Goal: Task Accomplishment & Management: Use online tool/utility

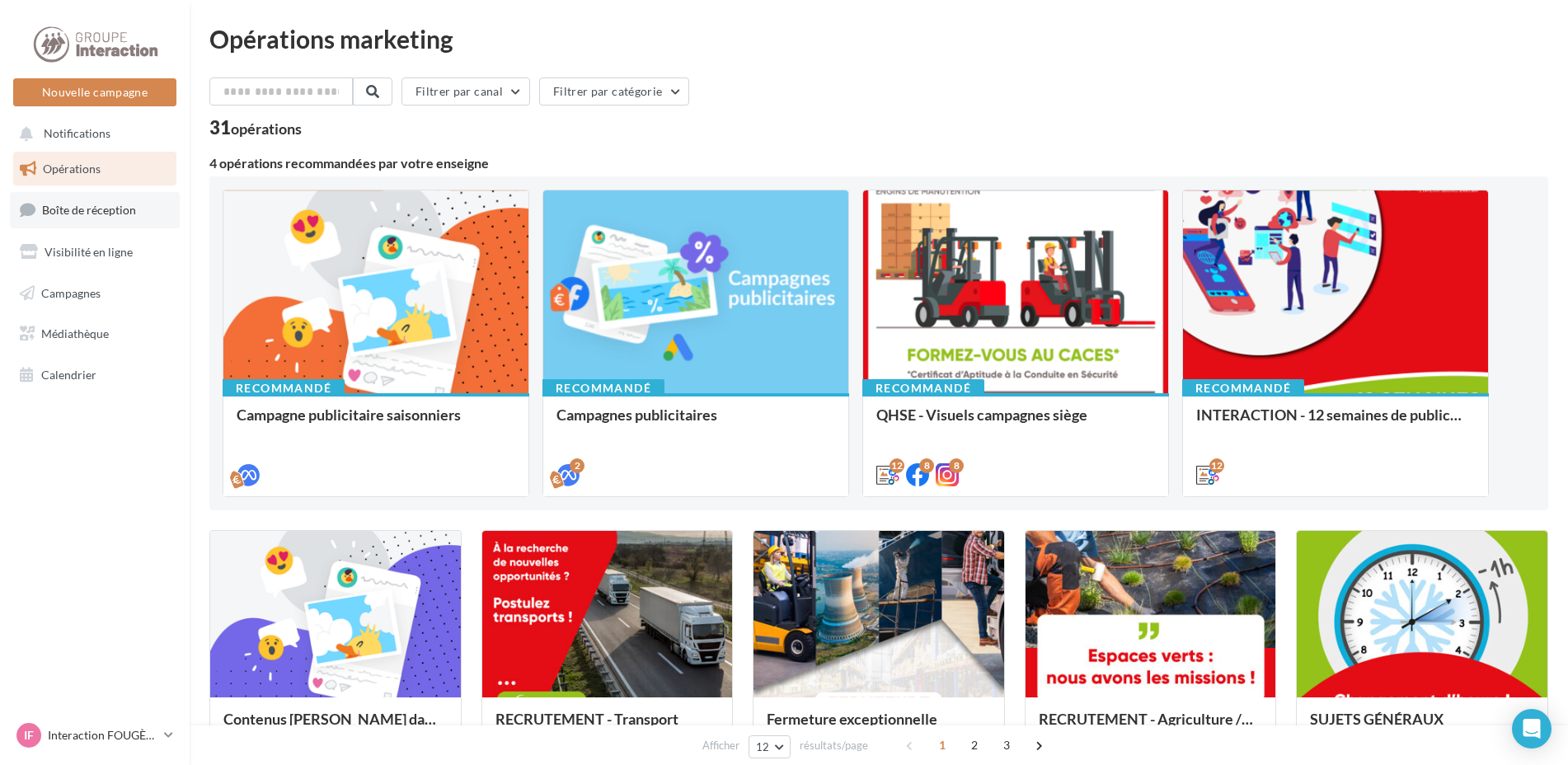
click at [75, 212] on span "Boîte de réception" at bounding box center [89, 210] width 94 height 14
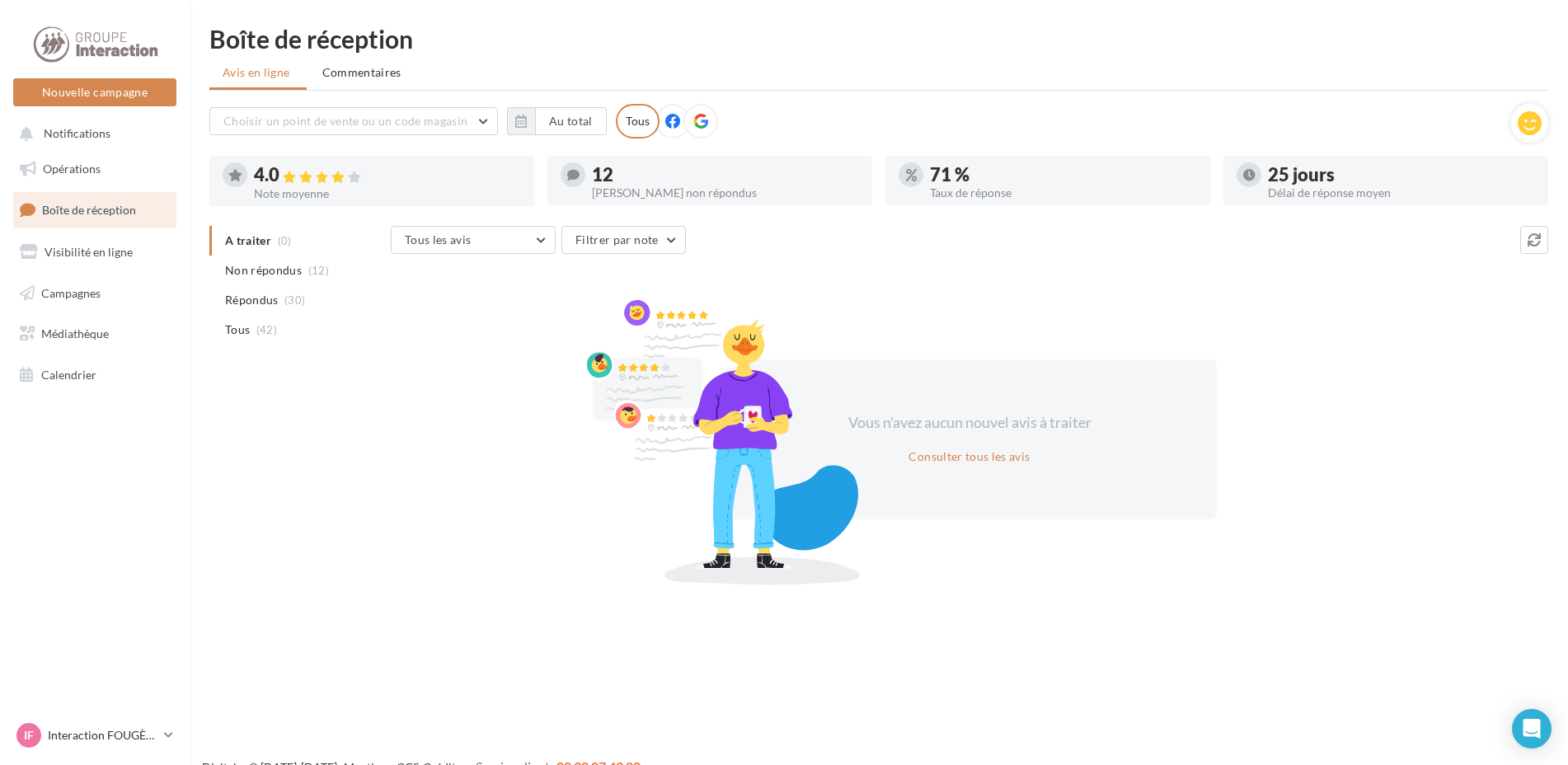
click at [74, 251] on span "Visibilité en ligne" at bounding box center [88, 252] width 88 height 14
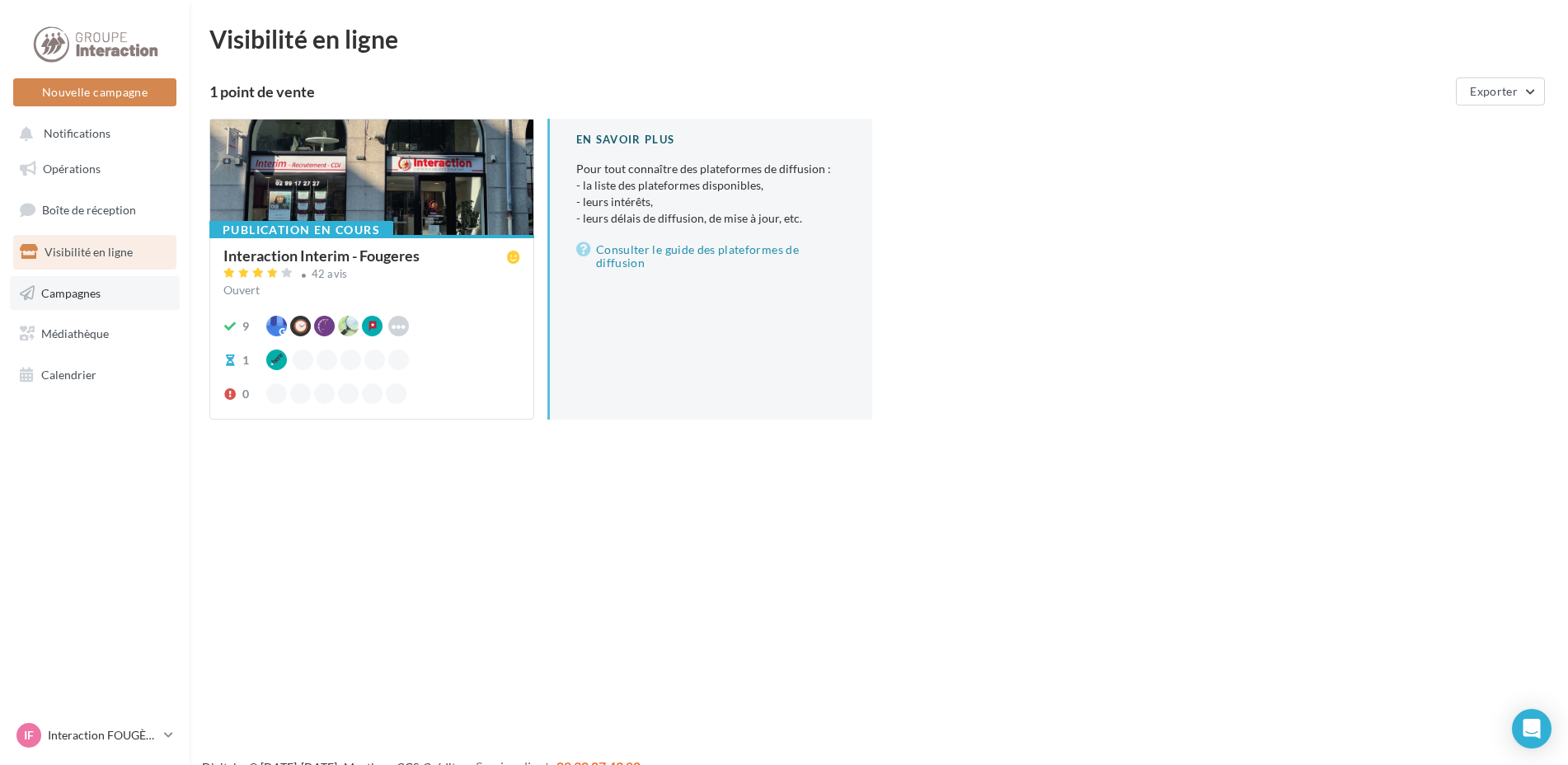
click at [70, 298] on span "Campagnes" at bounding box center [71, 292] width 60 height 14
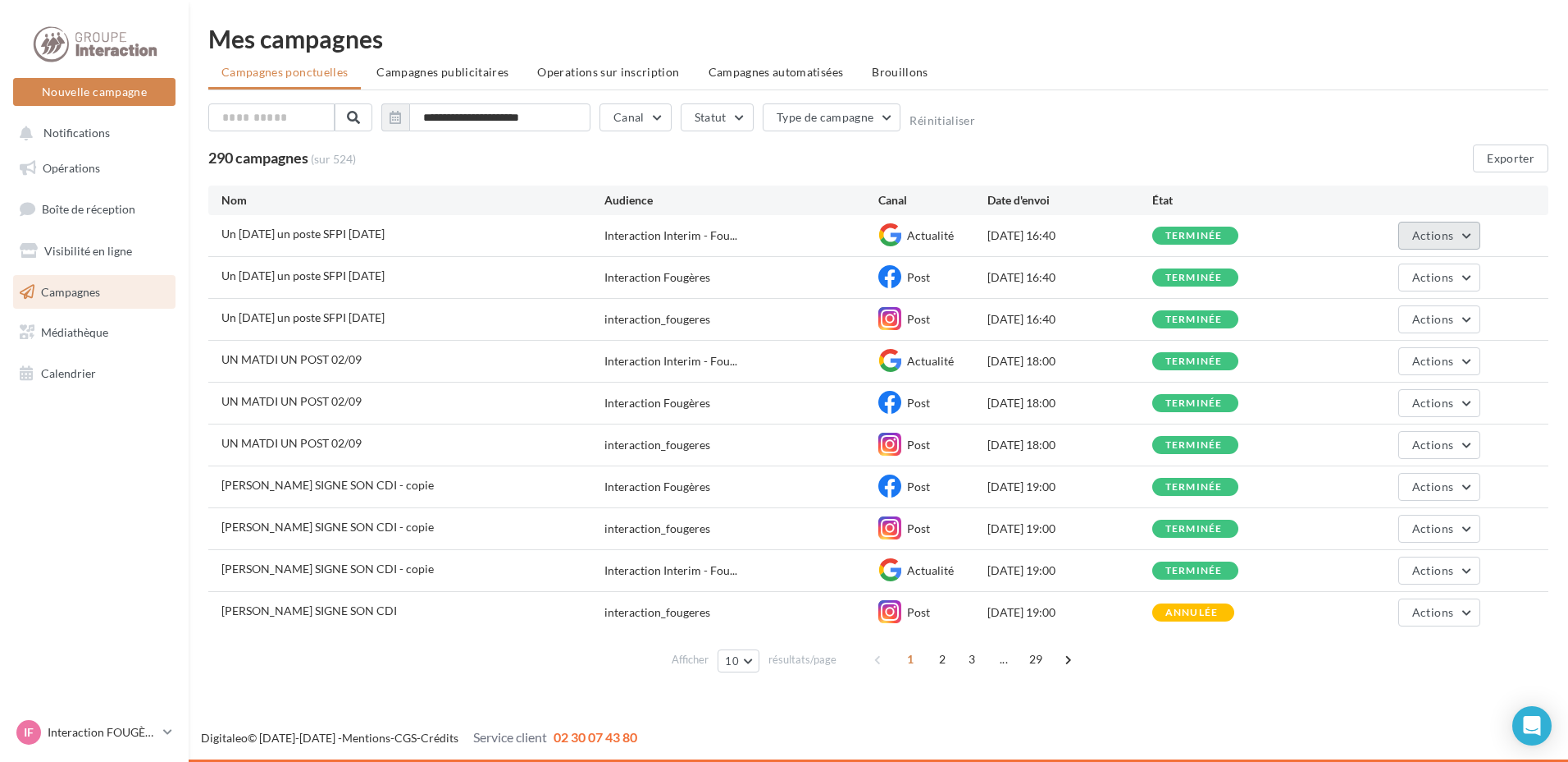
click at [1462, 236] on button "Actions" at bounding box center [1439, 235] width 82 height 28
click at [1368, 327] on button "Renommer" at bounding box center [1398, 317] width 164 height 42
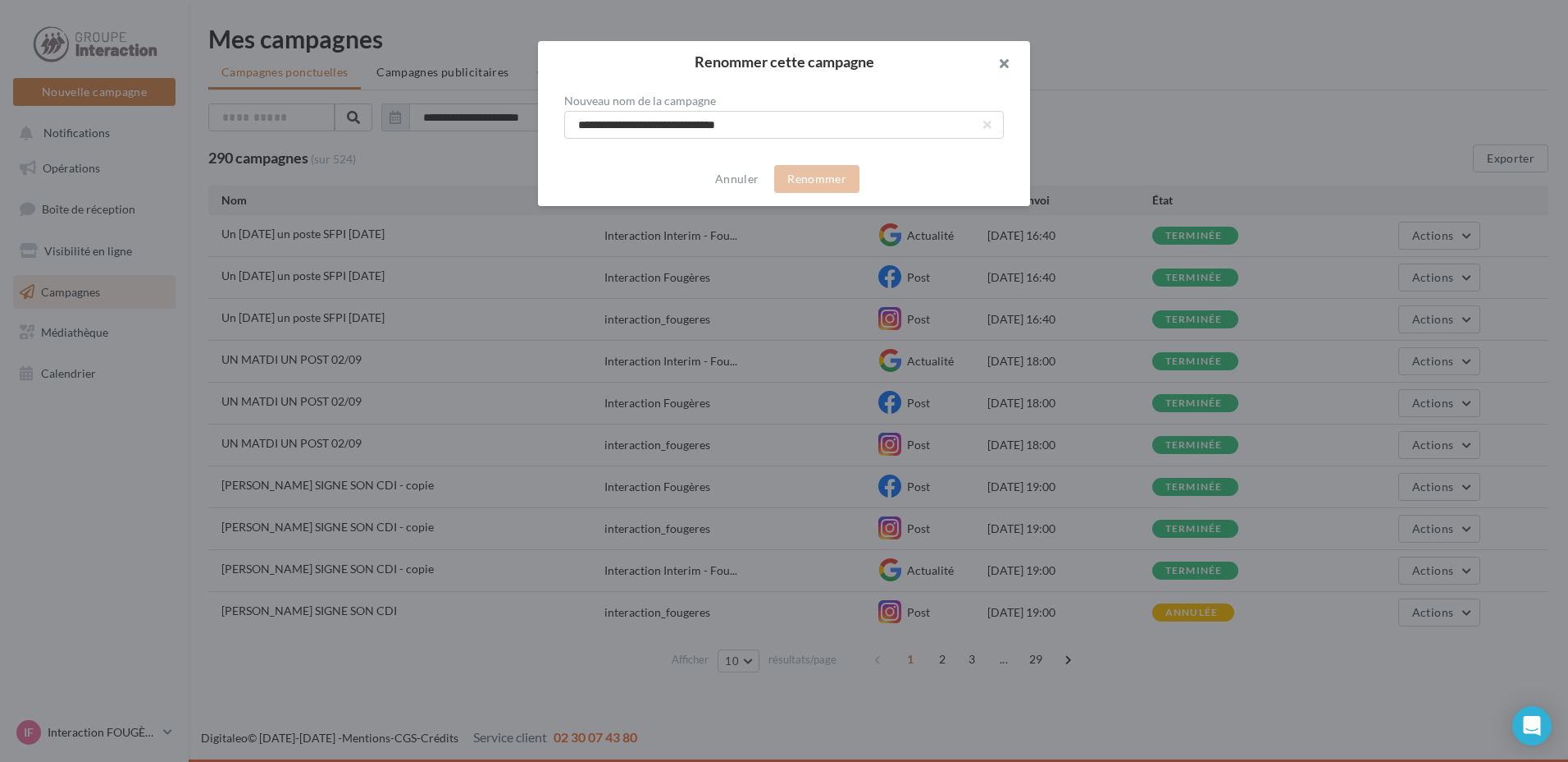
click at [1003, 50] on button "button" at bounding box center [997, 65] width 65 height 49
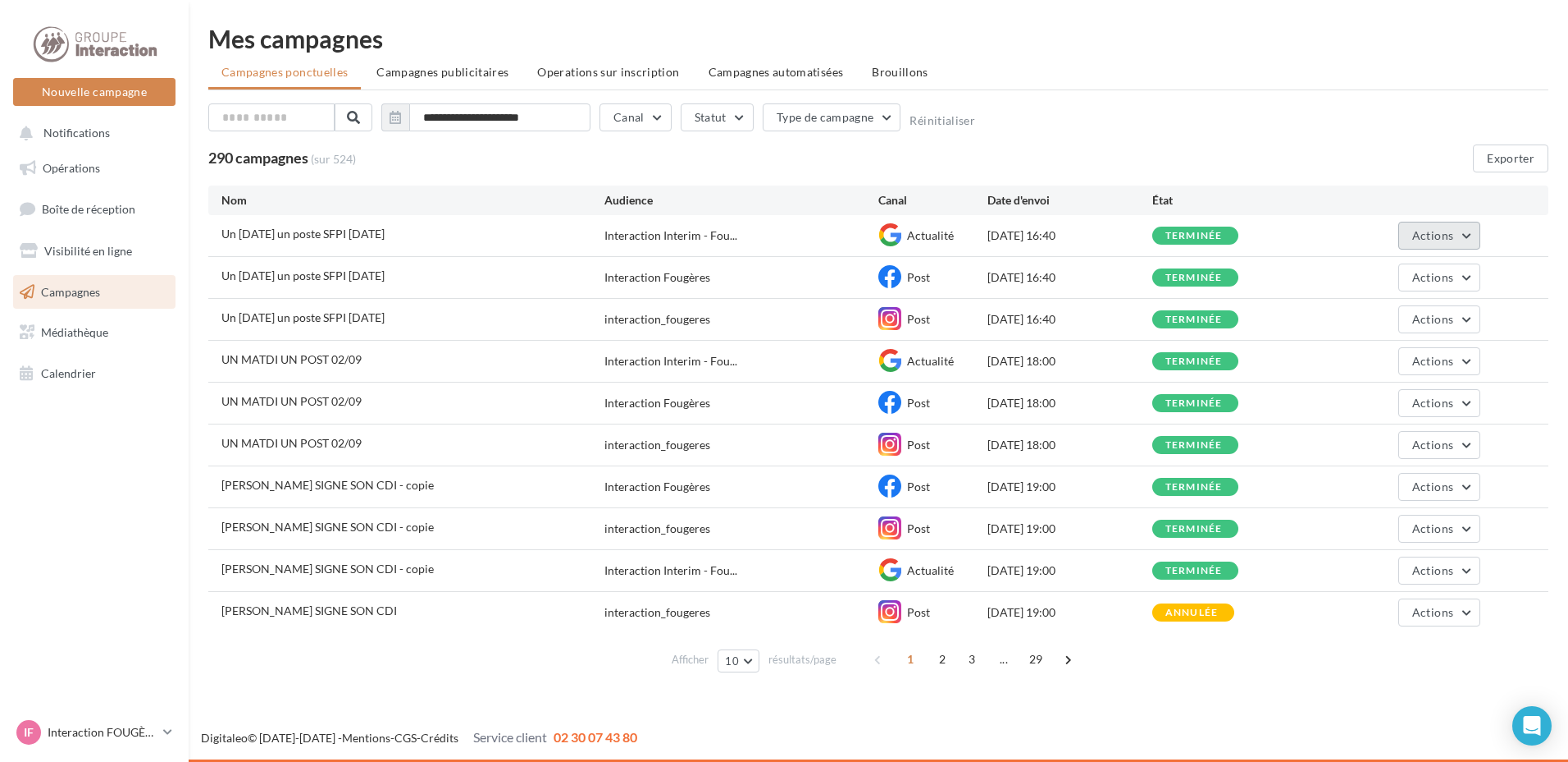
click at [1435, 234] on span "Actions" at bounding box center [1433, 235] width 41 height 14
click at [1363, 357] on button "Dupliquer" at bounding box center [1398, 359] width 164 height 42
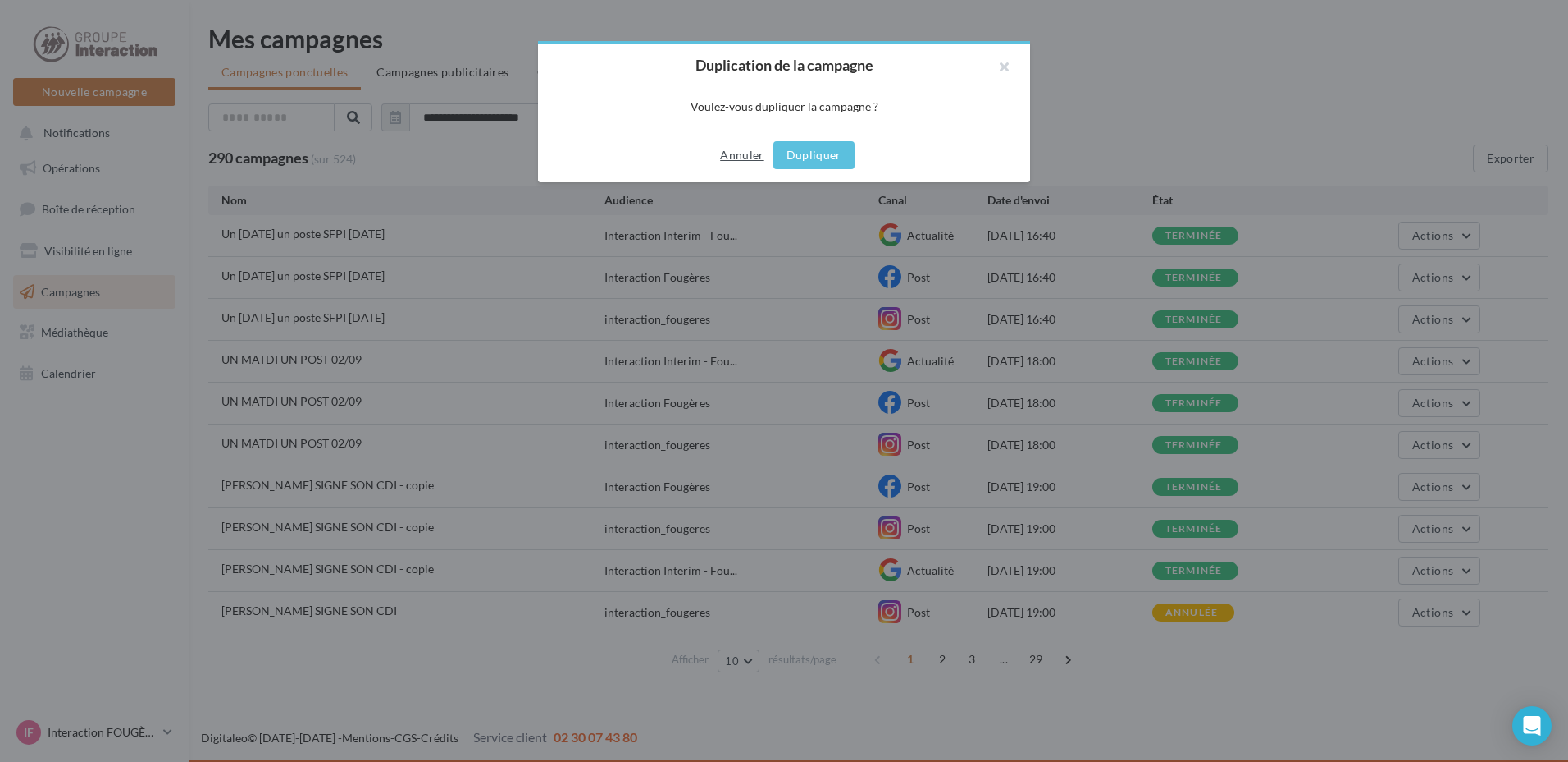
click at [743, 151] on button "Annuler" at bounding box center [741, 155] width 57 height 20
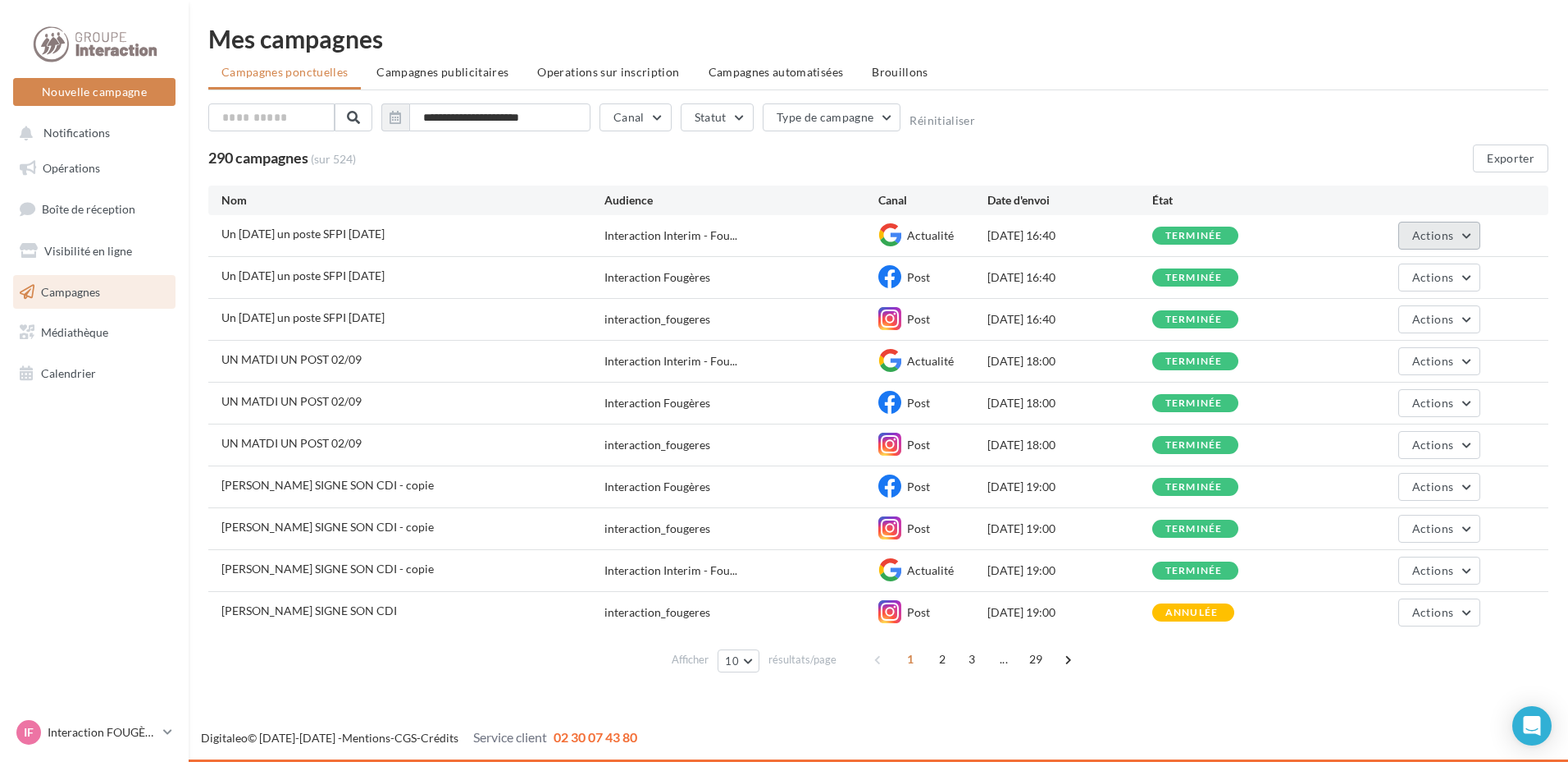
click at [1473, 230] on button "Actions" at bounding box center [1439, 235] width 82 height 28
click at [1368, 282] on button "Voir les résultats" at bounding box center [1398, 274] width 164 height 42
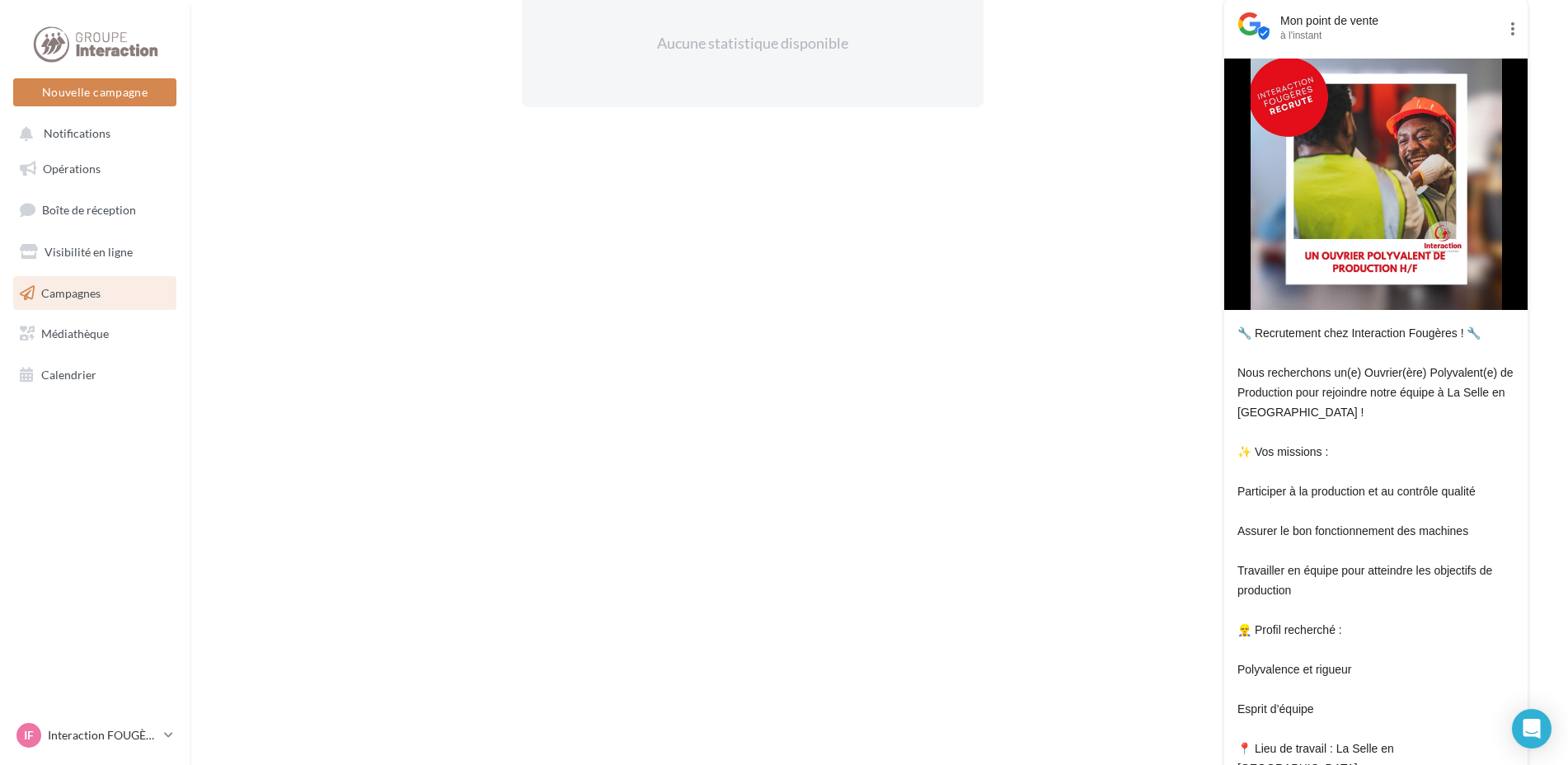
scroll to position [598, 0]
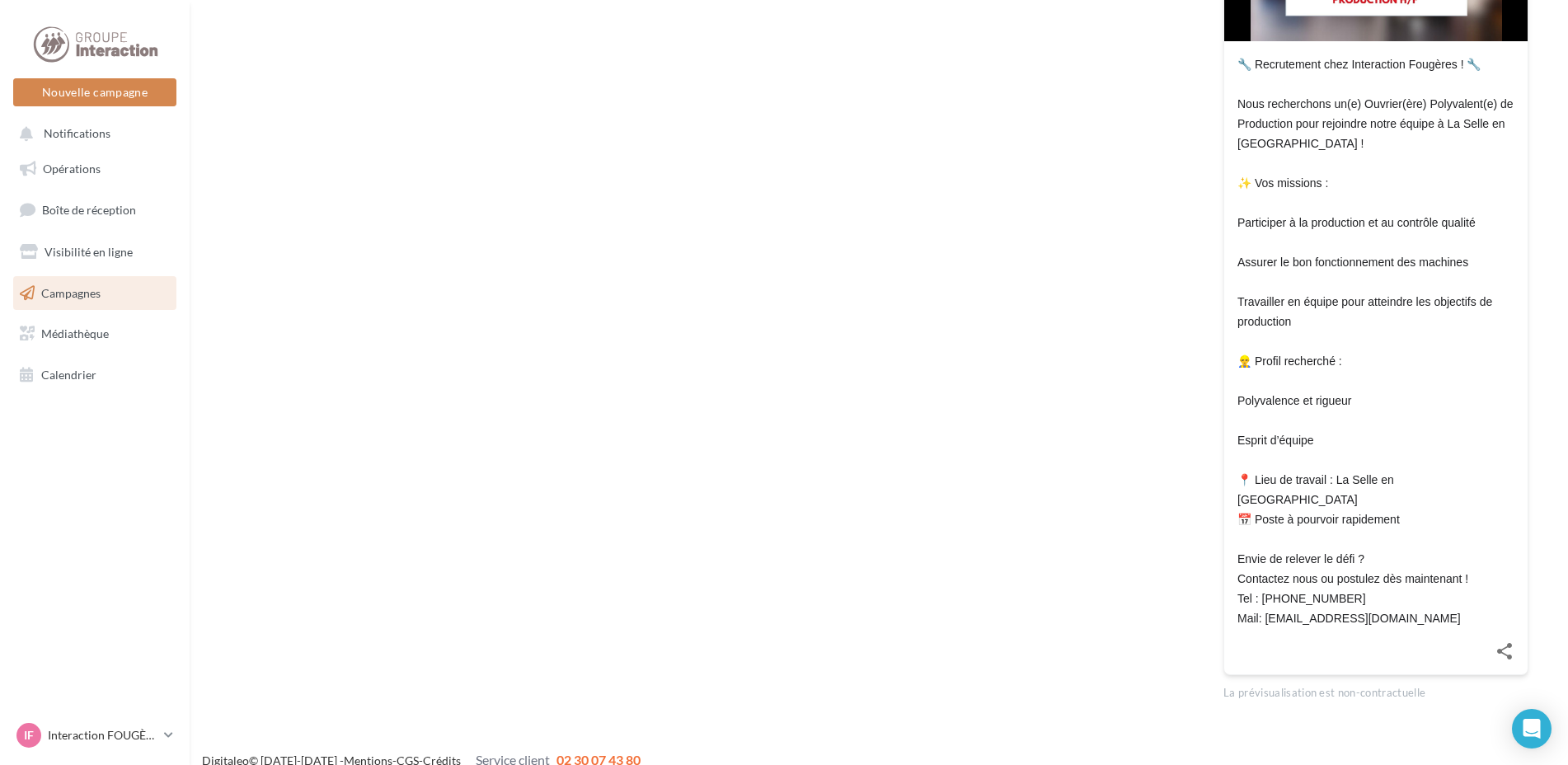
click at [1506, 643] on icon at bounding box center [1503, 651] width 15 height 16
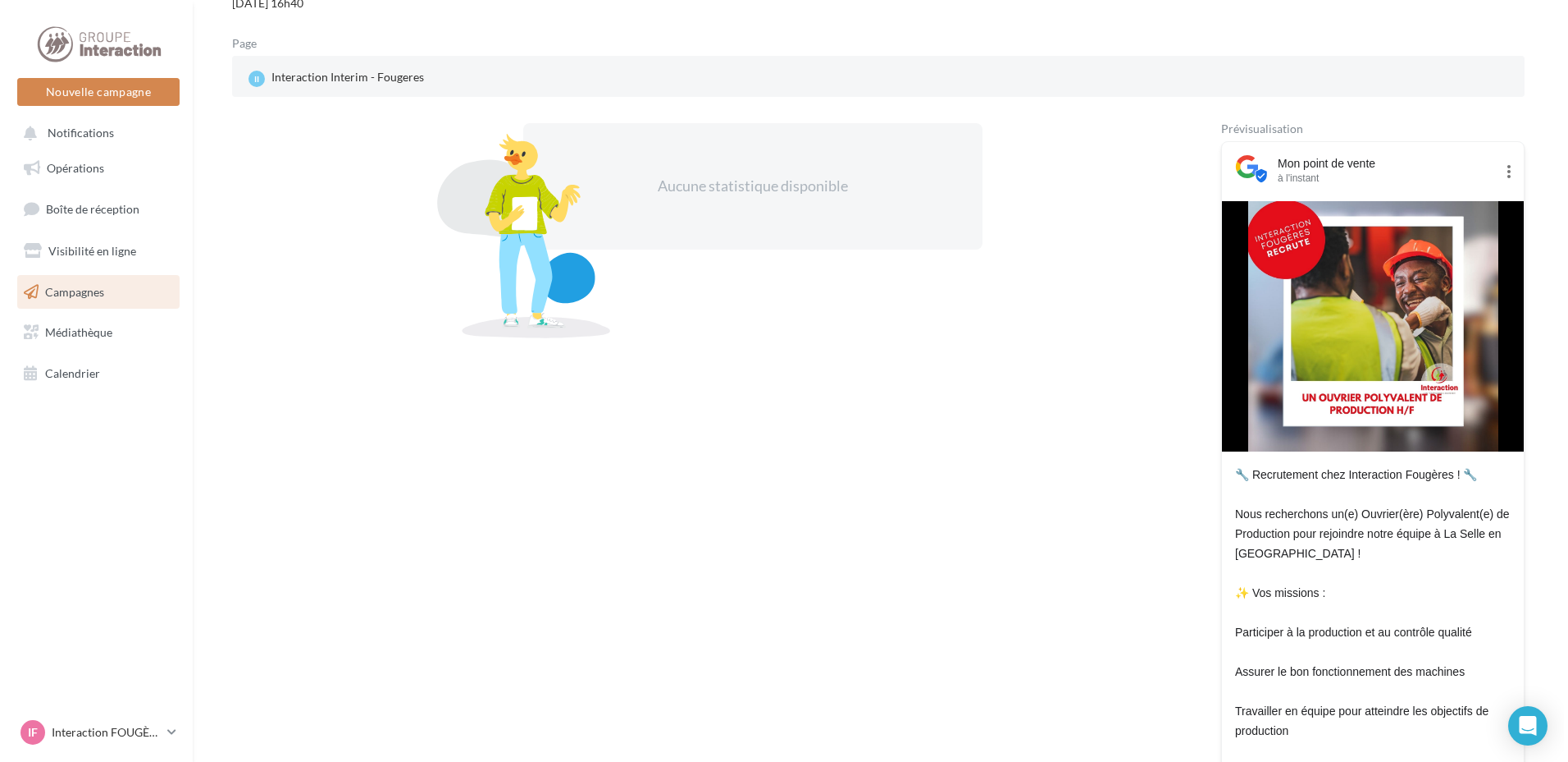
scroll to position [0, 0]
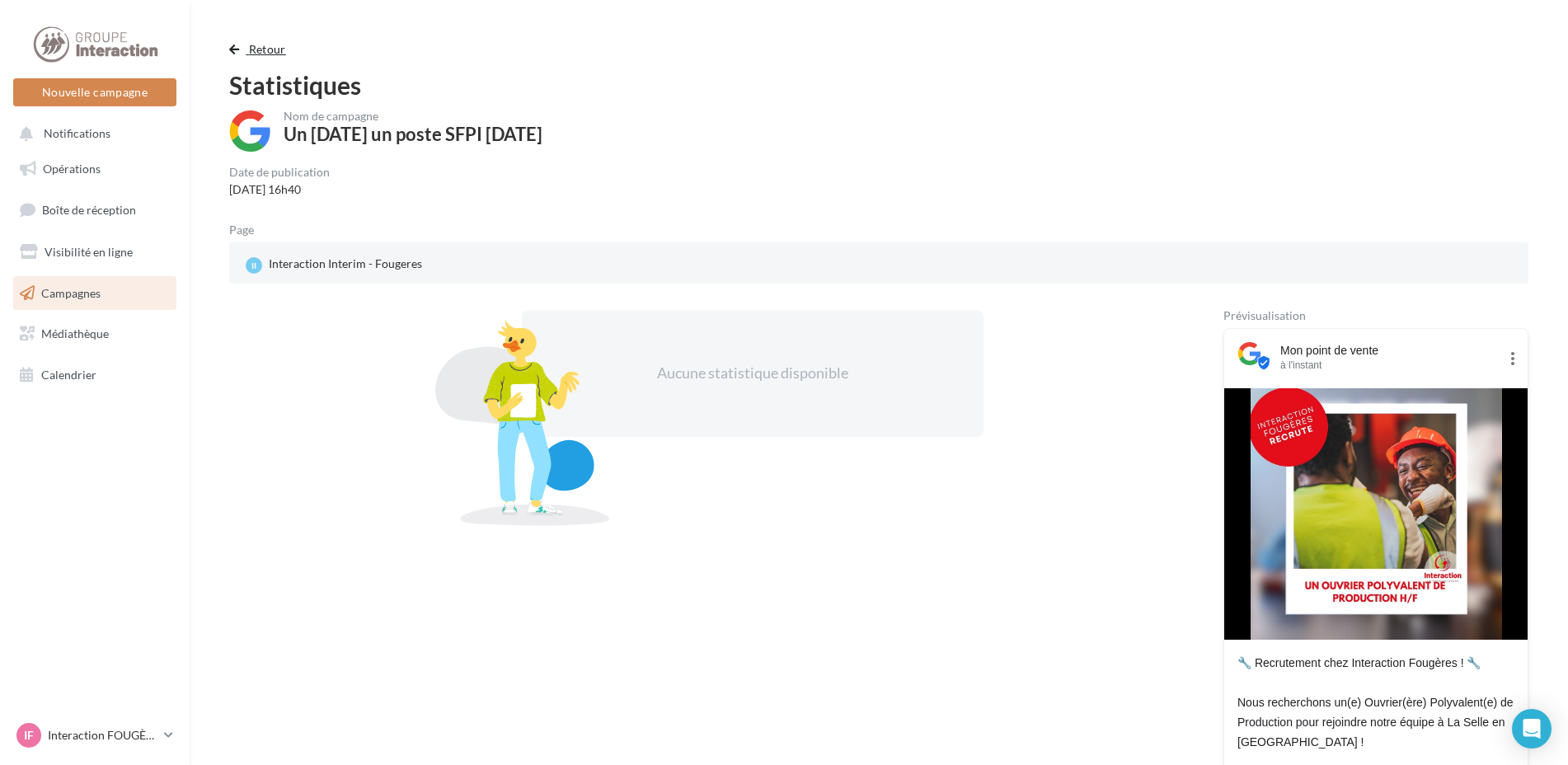
click at [256, 47] on span "Retour" at bounding box center [267, 49] width 37 height 14
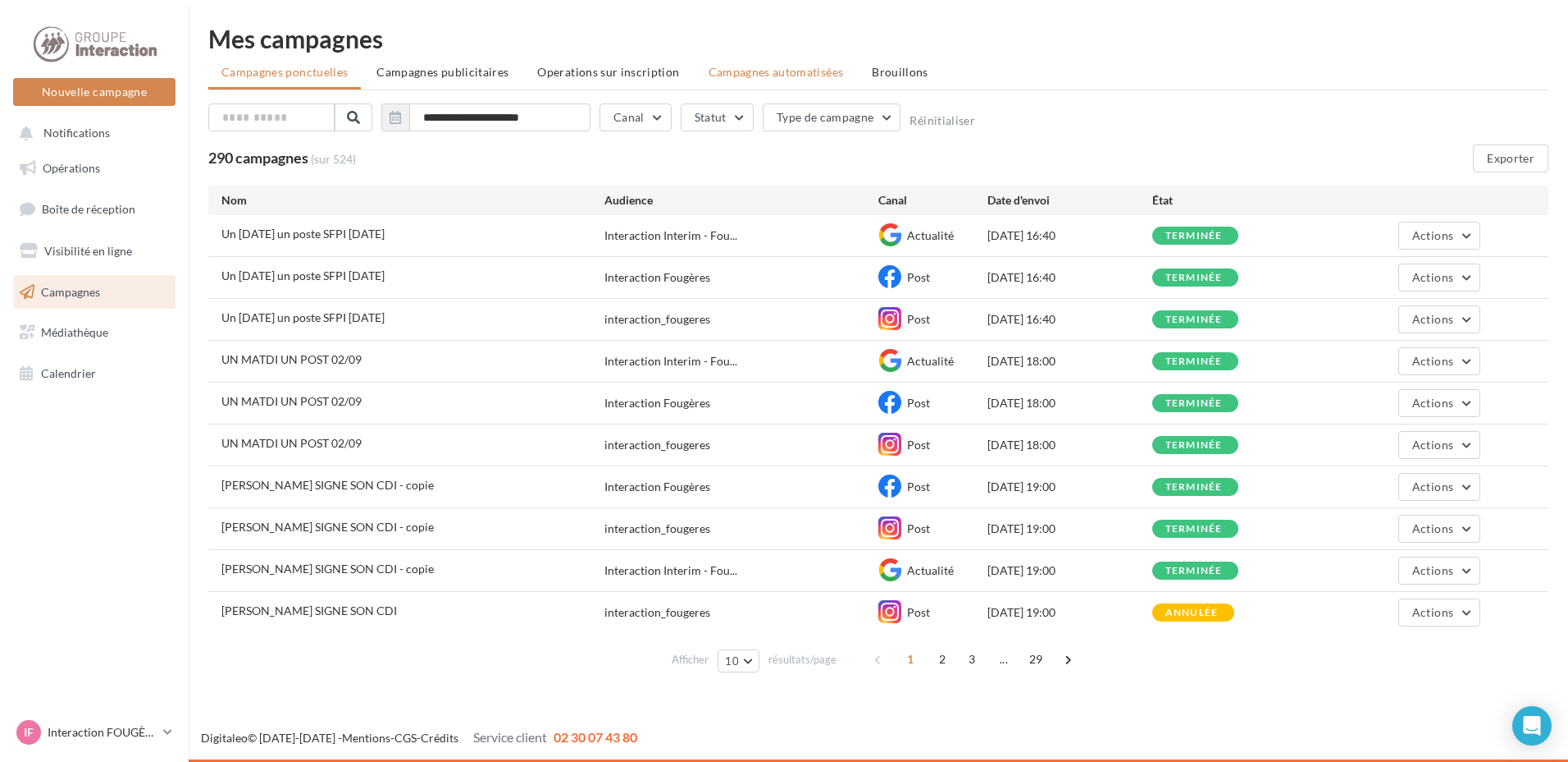
click at [812, 76] on span "Campagnes automatisées" at bounding box center [776, 71] width 135 height 14
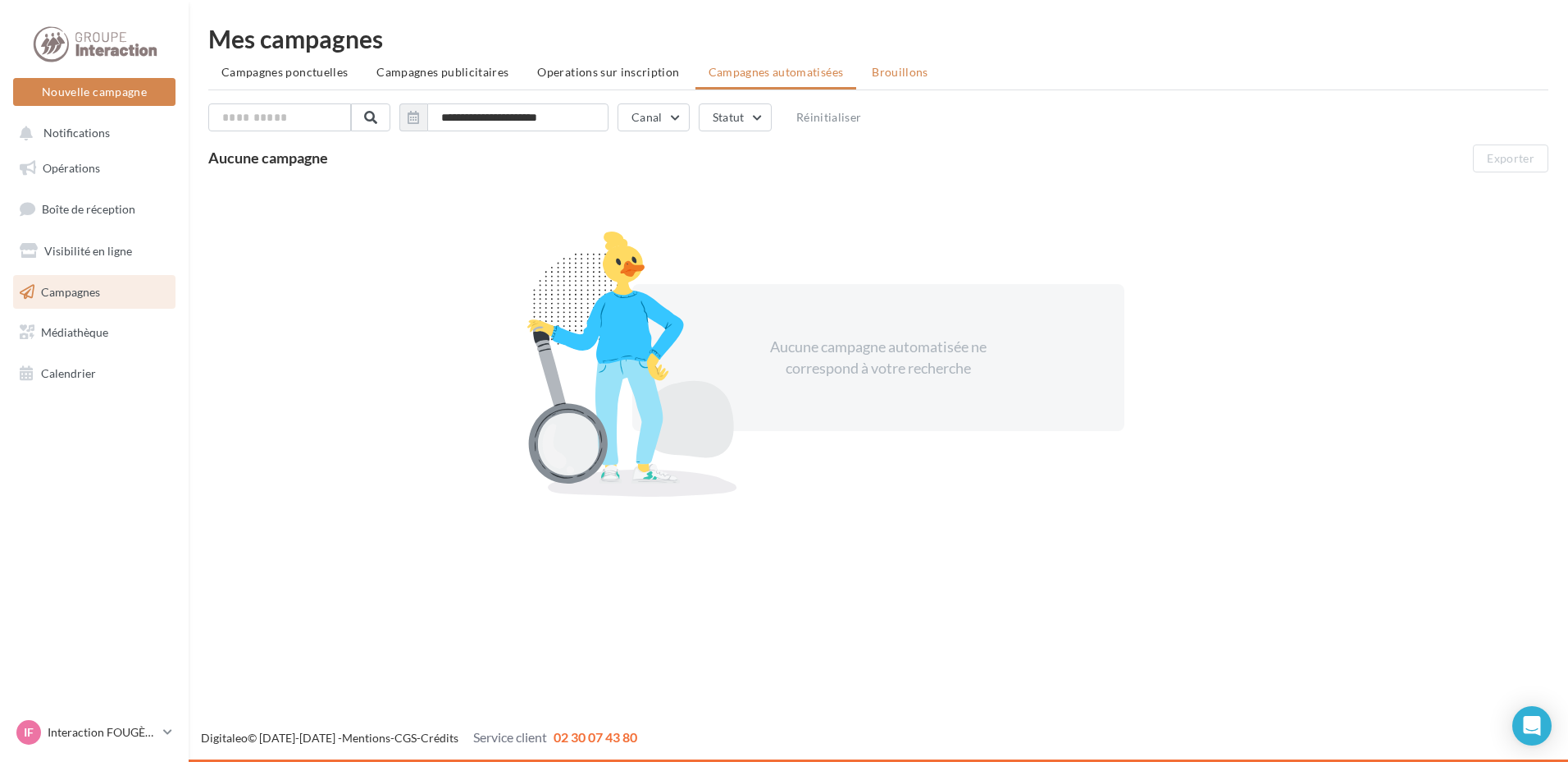
click at [885, 80] on li "Brouillons" at bounding box center [900, 72] width 83 height 30
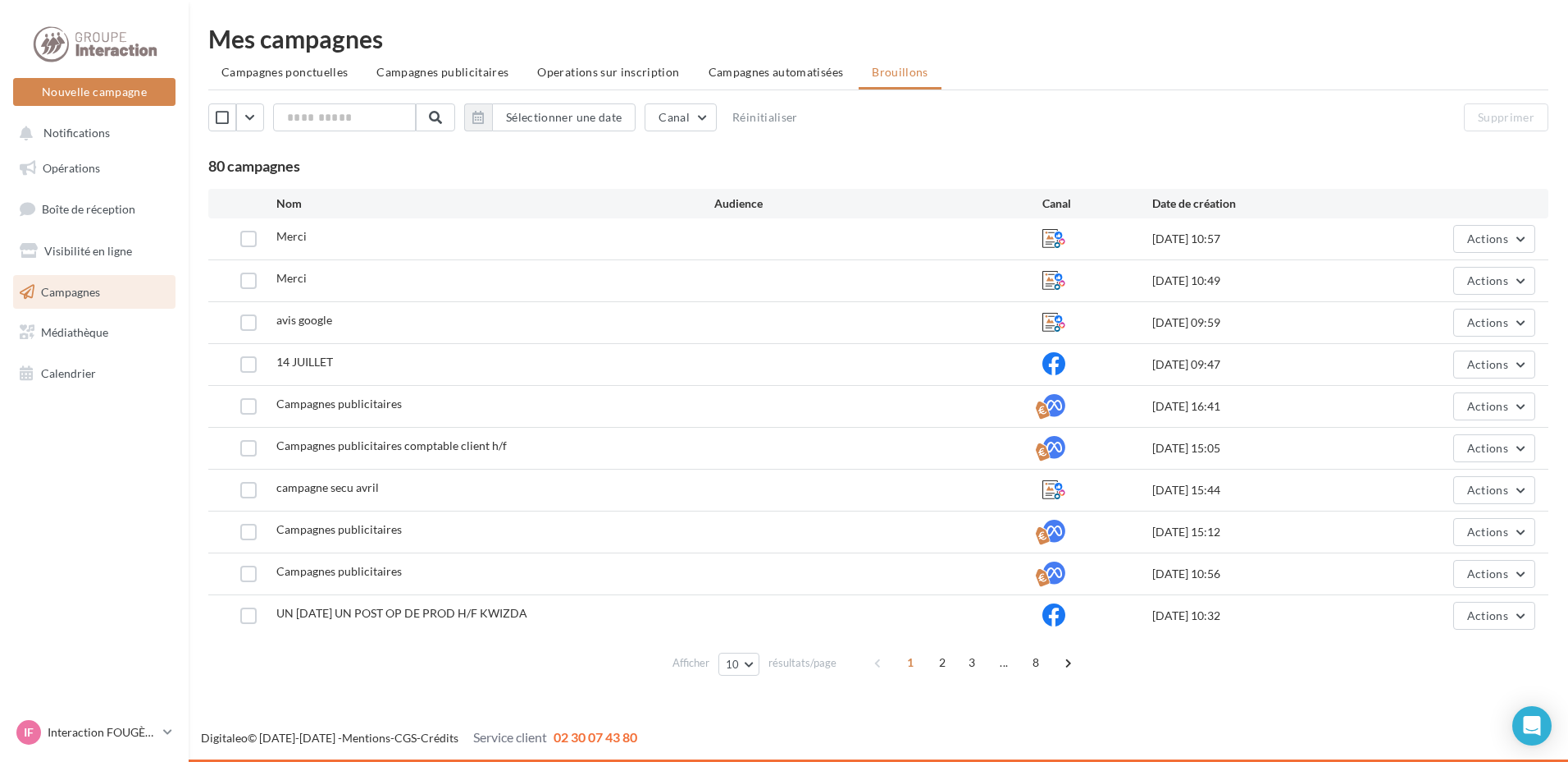
click at [274, 70] on span "Campagnes ponctuelles" at bounding box center [284, 71] width 126 height 14
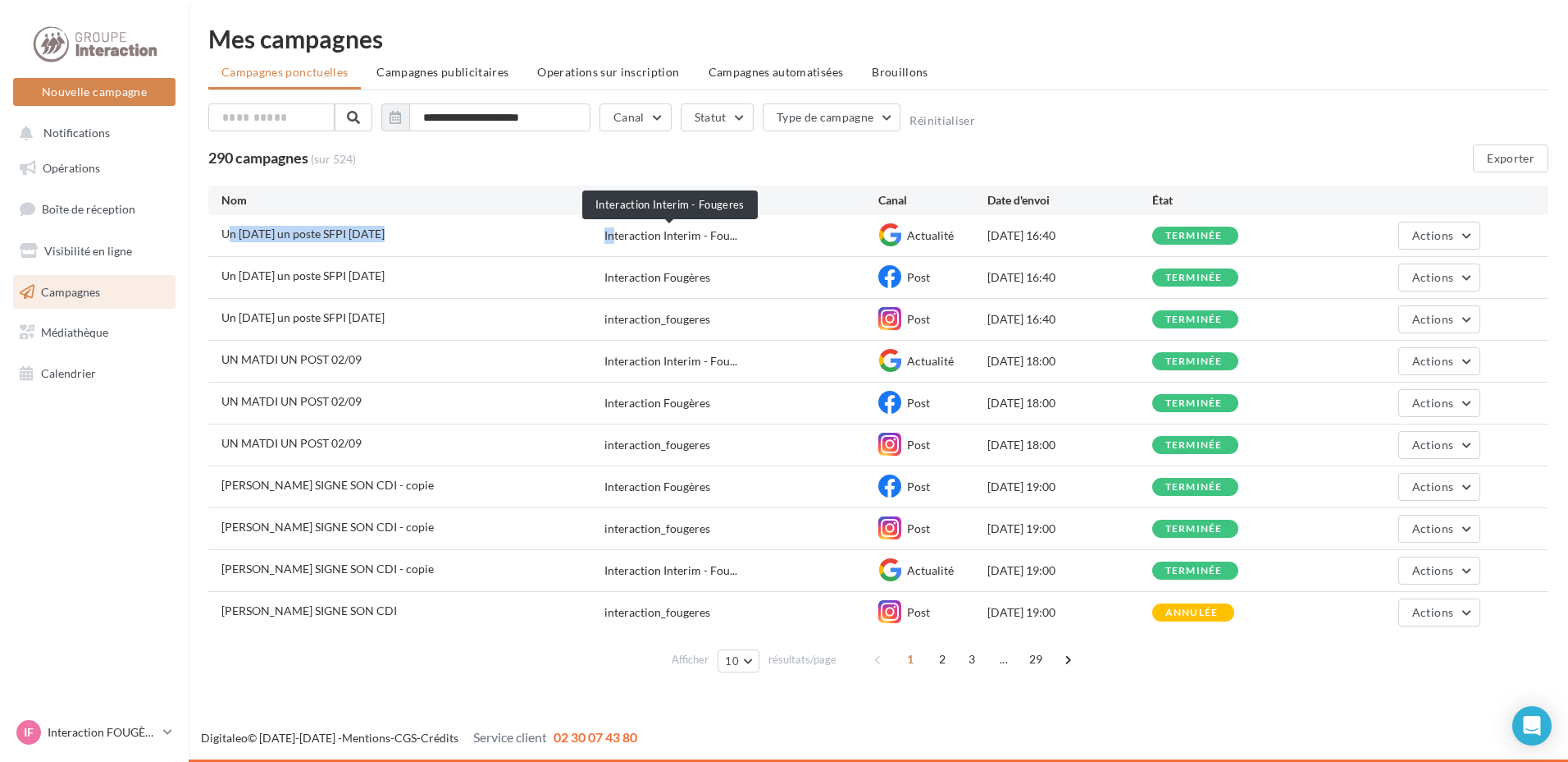
drag, startPoint x: 228, startPoint y: 234, endPoint x: 611, endPoint y: 236, distance: 383.0
click at [611, 236] on div "Un mardi un poste SFPI 08/09/2025 Interaction Interim - Fou... Actualité 08/09/…" at bounding box center [878, 235] width 1340 height 41
drag, startPoint x: 611, startPoint y: 236, endPoint x: 703, endPoint y: 232, distance: 92.1
click at [703, 232] on span "Interaction Interim - Fou..." at bounding box center [671, 235] width 133 height 16
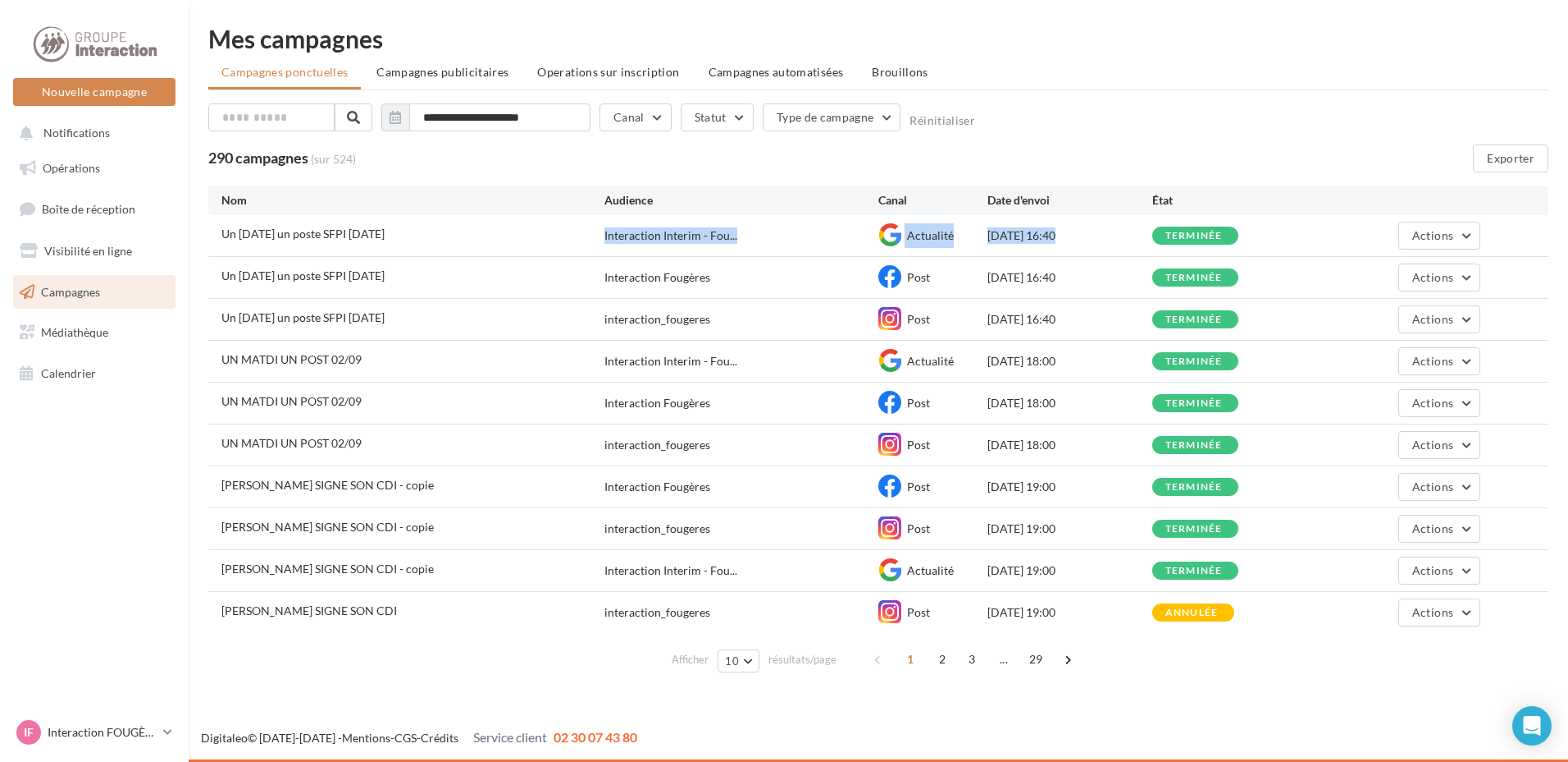
click at [703, 233] on span "Interaction Interim - Fou..." at bounding box center [671, 235] width 133 height 16
drag, startPoint x: 703, startPoint y: 233, endPoint x: 976, endPoint y: 240, distance: 273.1
click at [976, 240] on div "Actualité" at bounding box center [933, 235] width 109 height 25
click at [1425, 230] on span "Actions" at bounding box center [1433, 235] width 41 height 14
click at [244, 231] on span "Un mardi un poste SFPI 08/09/2025" at bounding box center [303, 234] width 163 height 14
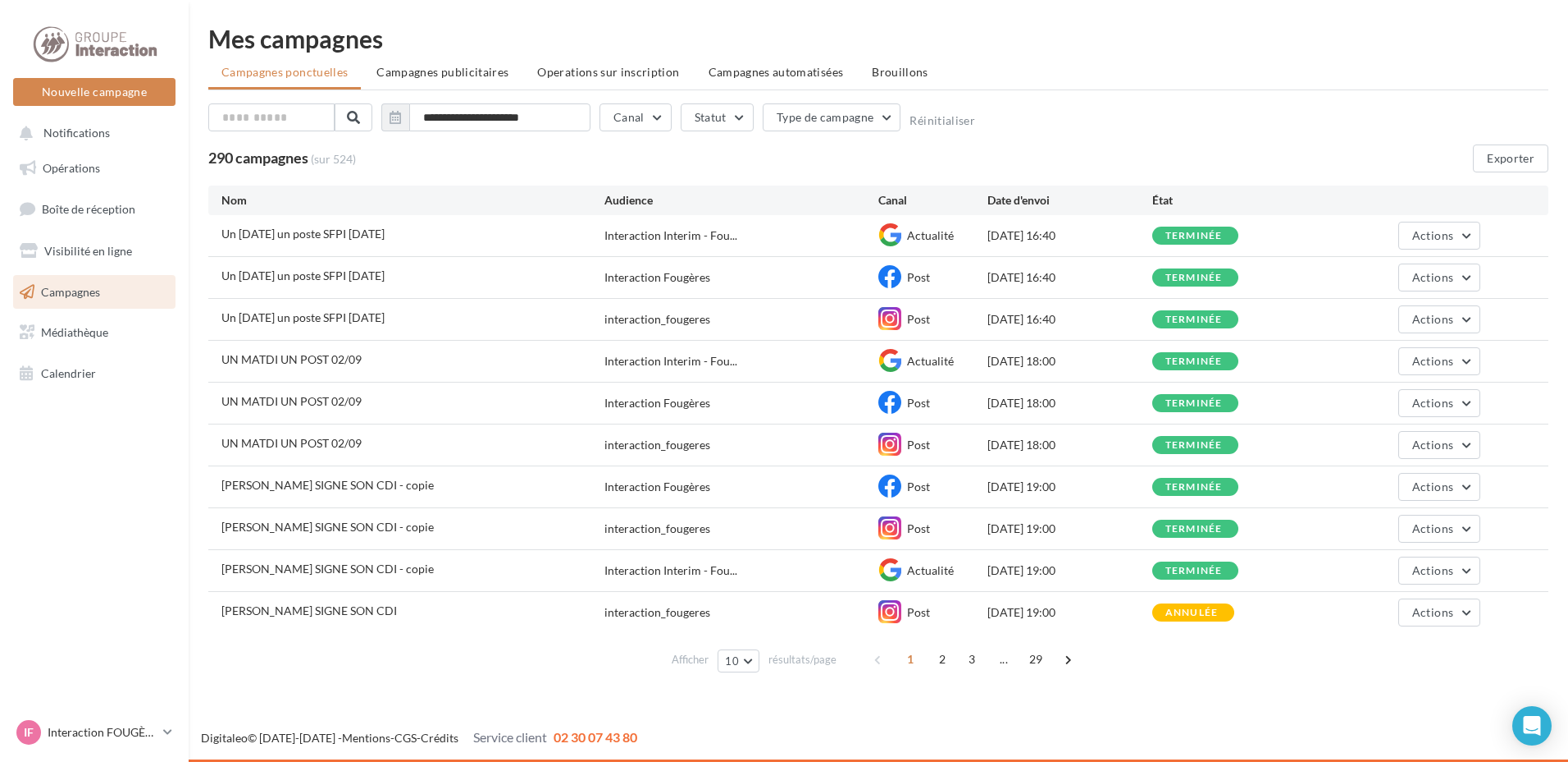
click at [244, 231] on span "Un mardi un poste SFPI 08/09/2025" at bounding box center [303, 234] width 163 height 14
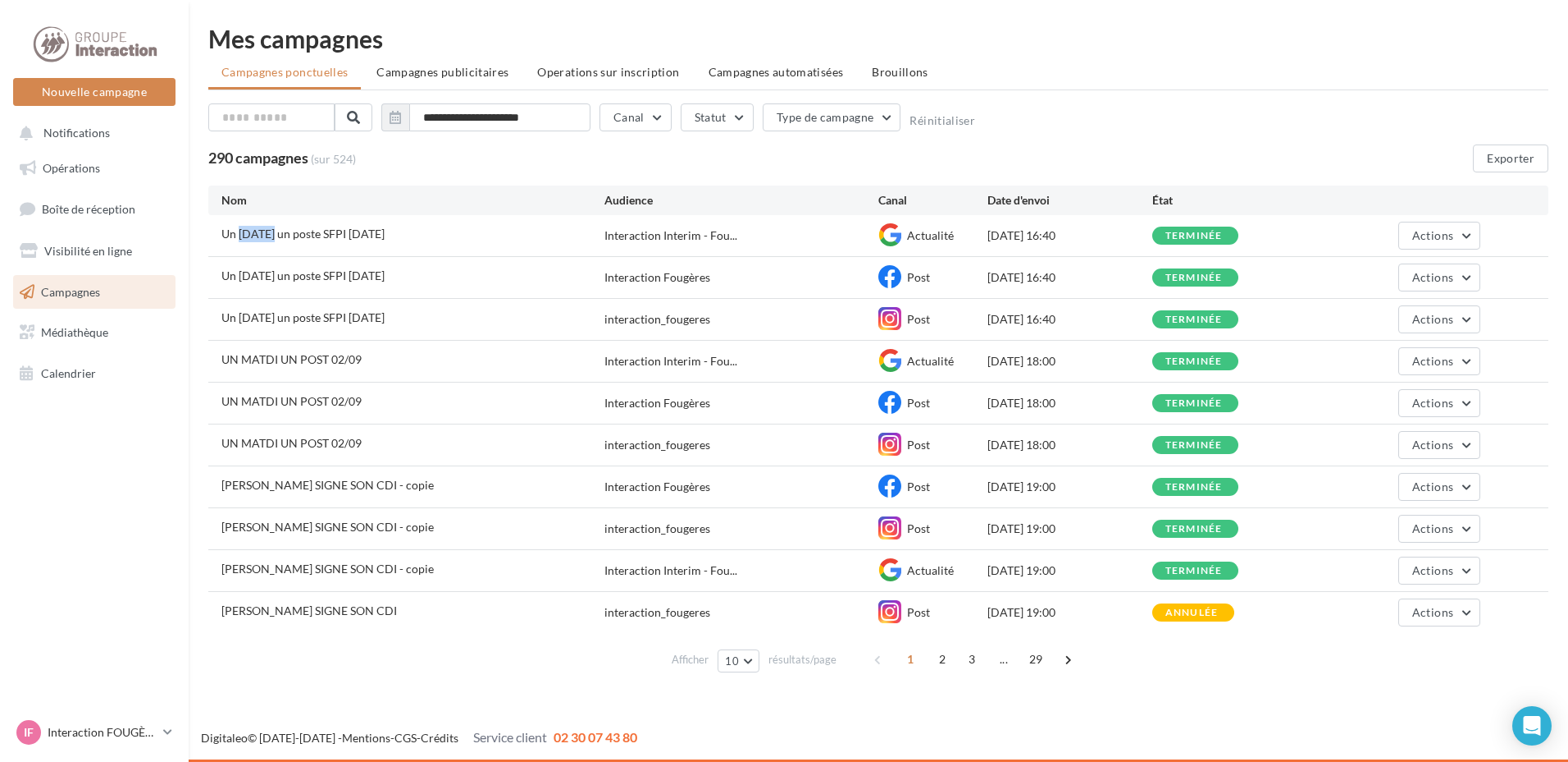
click at [244, 231] on span "Un mardi un poste SFPI 08/09/2025" at bounding box center [303, 234] width 163 height 14
drag, startPoint x: 307, startPoint y: 234, endPoint x: 262, endPoint y: 231, distance: 45.1
click at [262, 231] on span "Un mardi un poste SFPI 08/09/2025" at bounding box center [303, 234] width 163 height 14
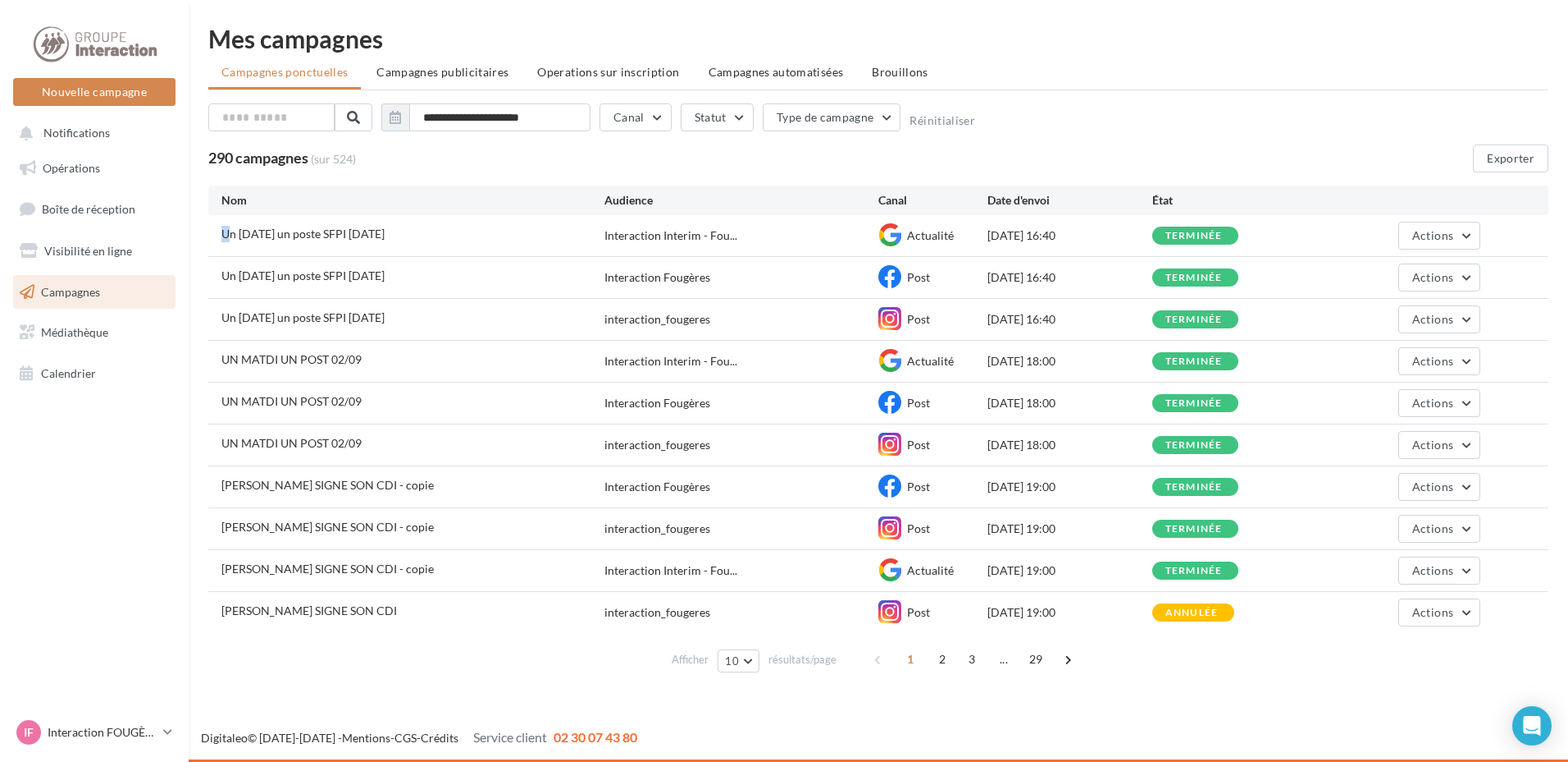
click at [262, 231] on span "Un mardi un poste SFPI 08/09/2025" at bounding box center [303, 234] width 163 height 14
drag, startPoint x: 262, startPoint y: 231, endPoint x: 308, endPoint y: 231, distance: 46.0
click at [308, 231] on span "Un mardi un poste SFPI 08/09/2025" at bounding box center [303, 234] width 163 height 14
click at [85, 161] on span "Opérations" at bounding box center [71, 167] width 58 height 14
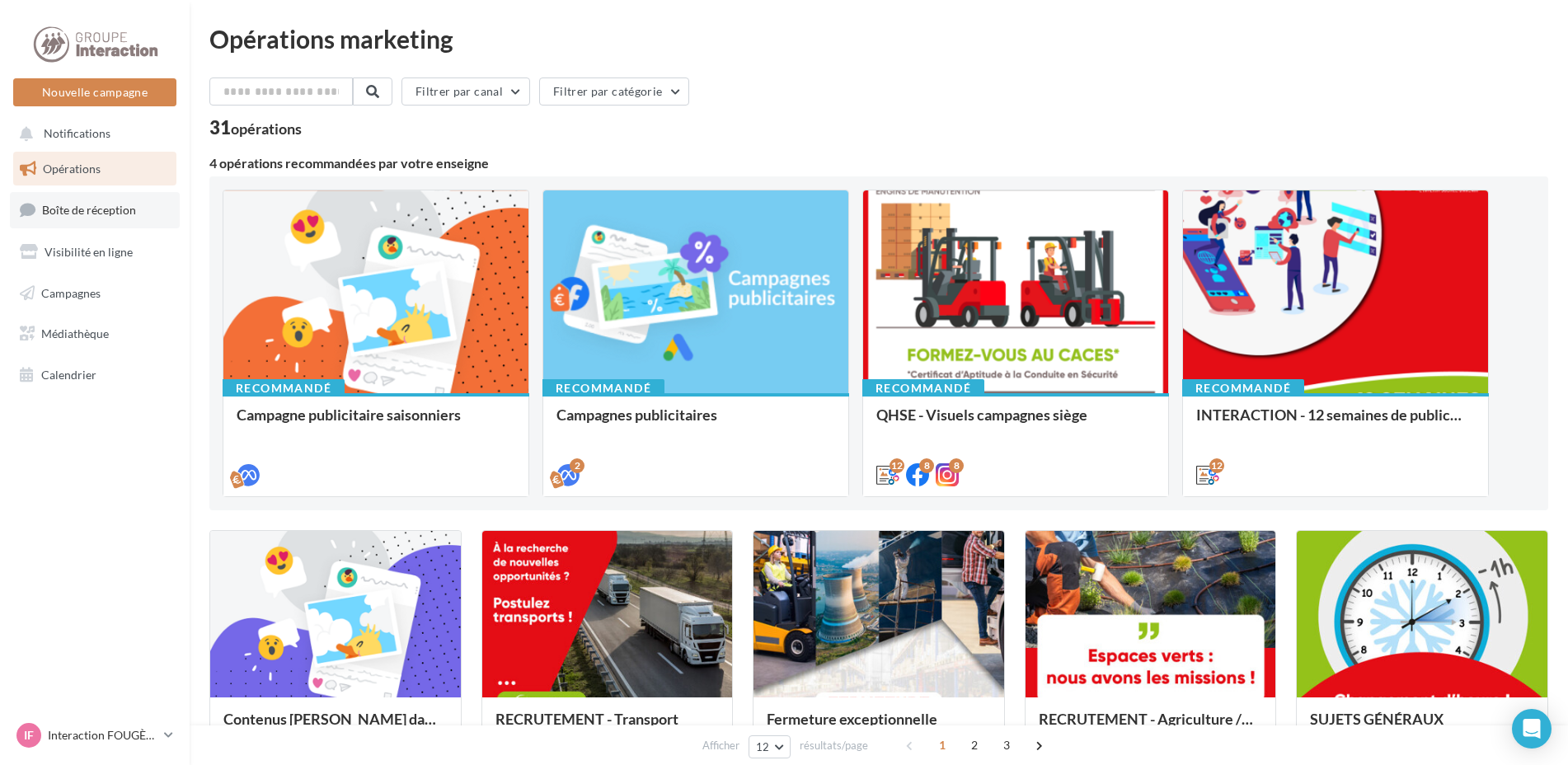
click at [84, 210] on span "Boîte de réception" at bounding box center [89, 210] width 94 height 14
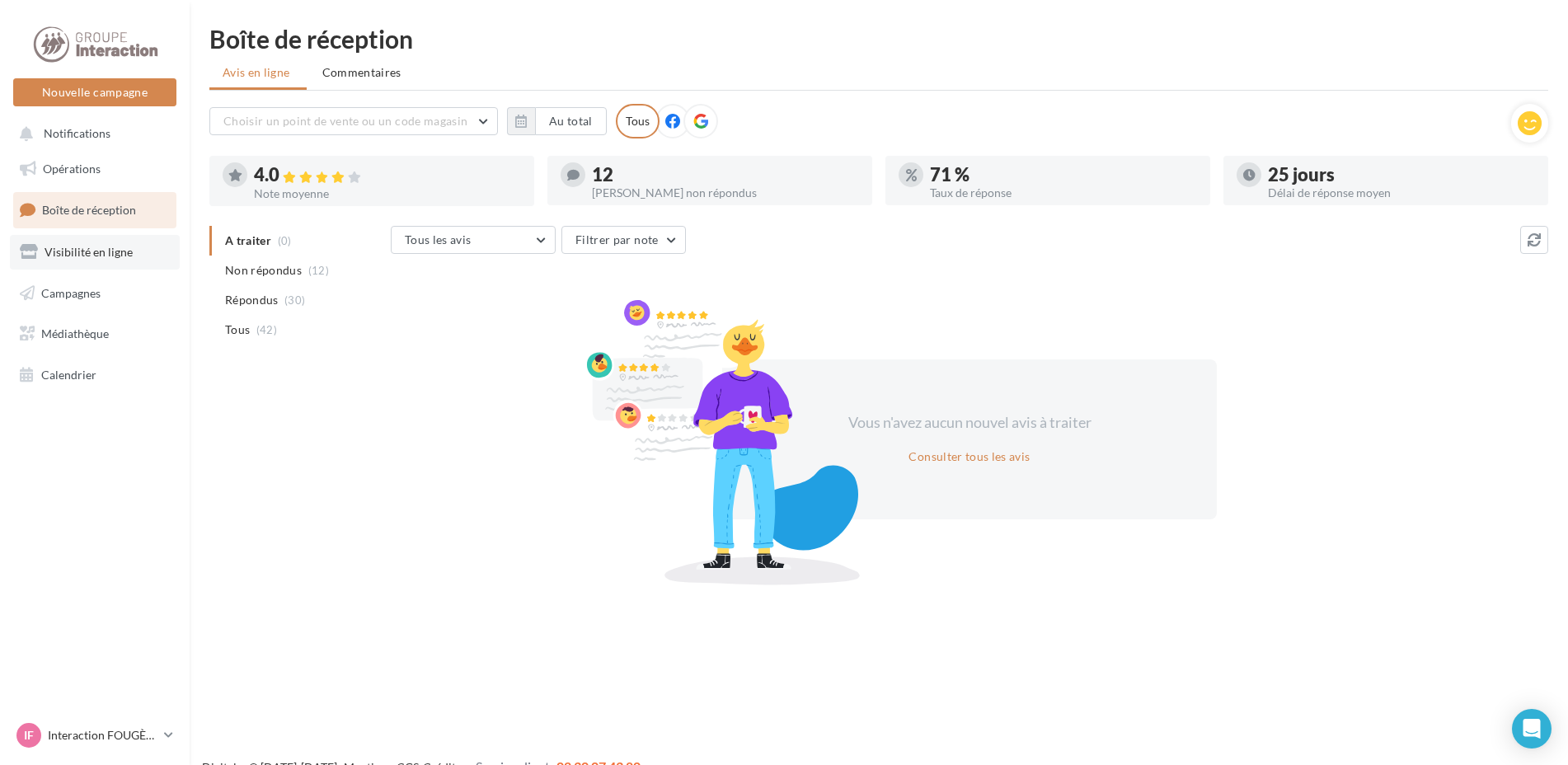
click at [80, 263] on link "Visibilité en ligne" at bounding box center [95, 252] width 170 height 35
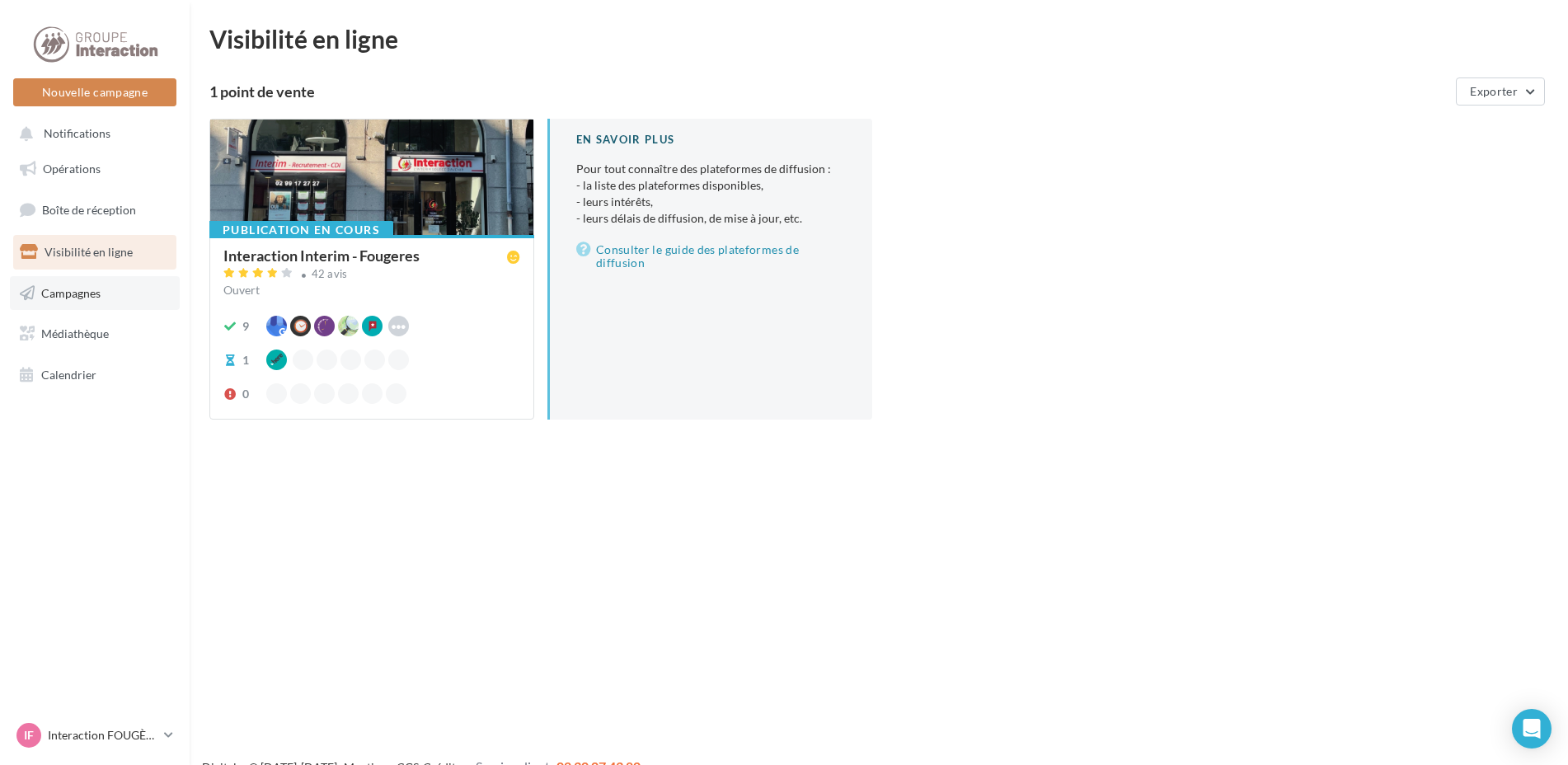
click at [73, 299] on span "Campagnes" at bounding box center [71, 292] width 60 height 14
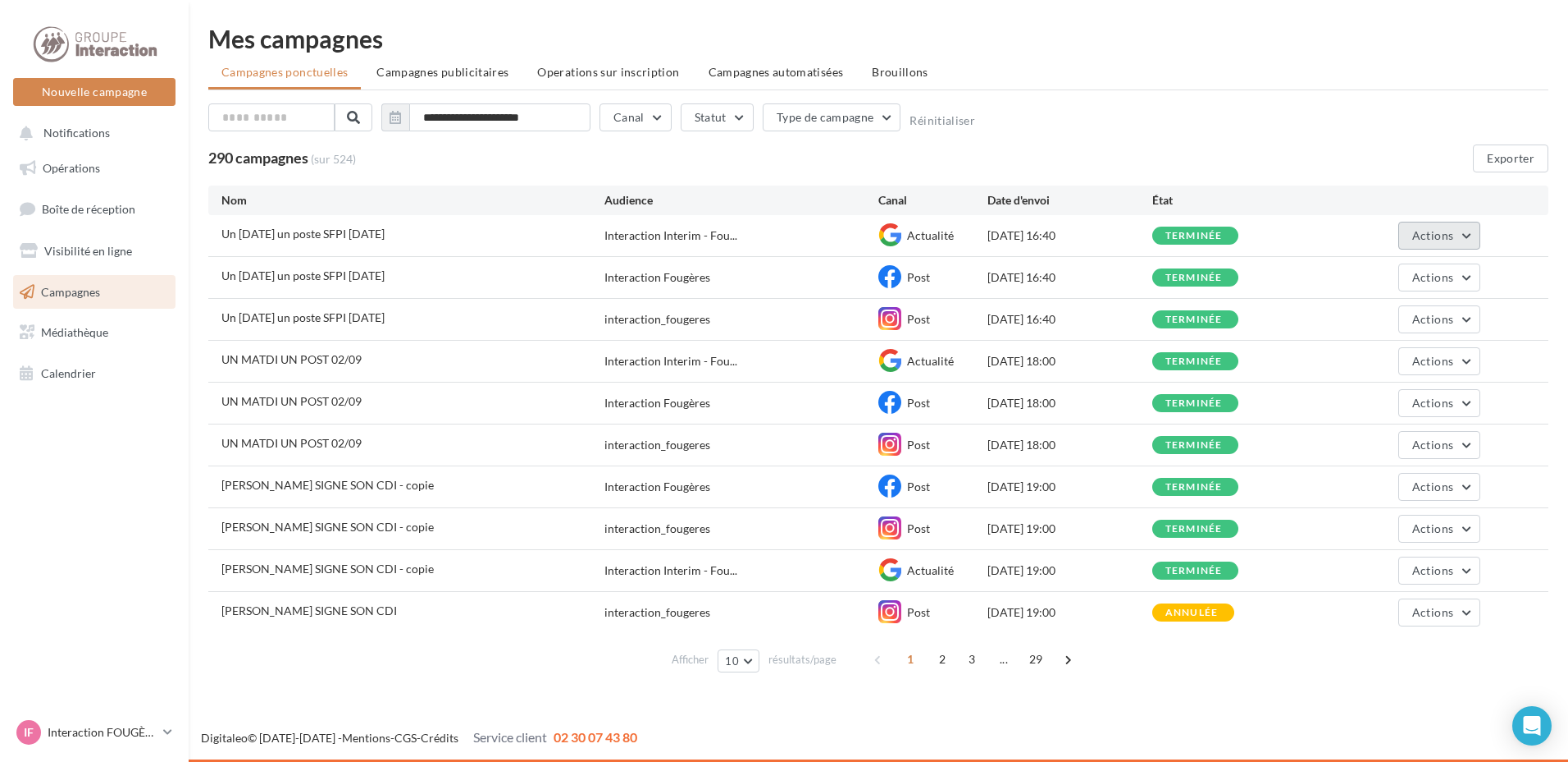
click at [1458, 236] on button "Actions" at bounding box center [1439, 235] width 82 height 28
click at [1397, 270] on button "Voir les résultats" at bounding box center [1398, 274] width 164 height 42
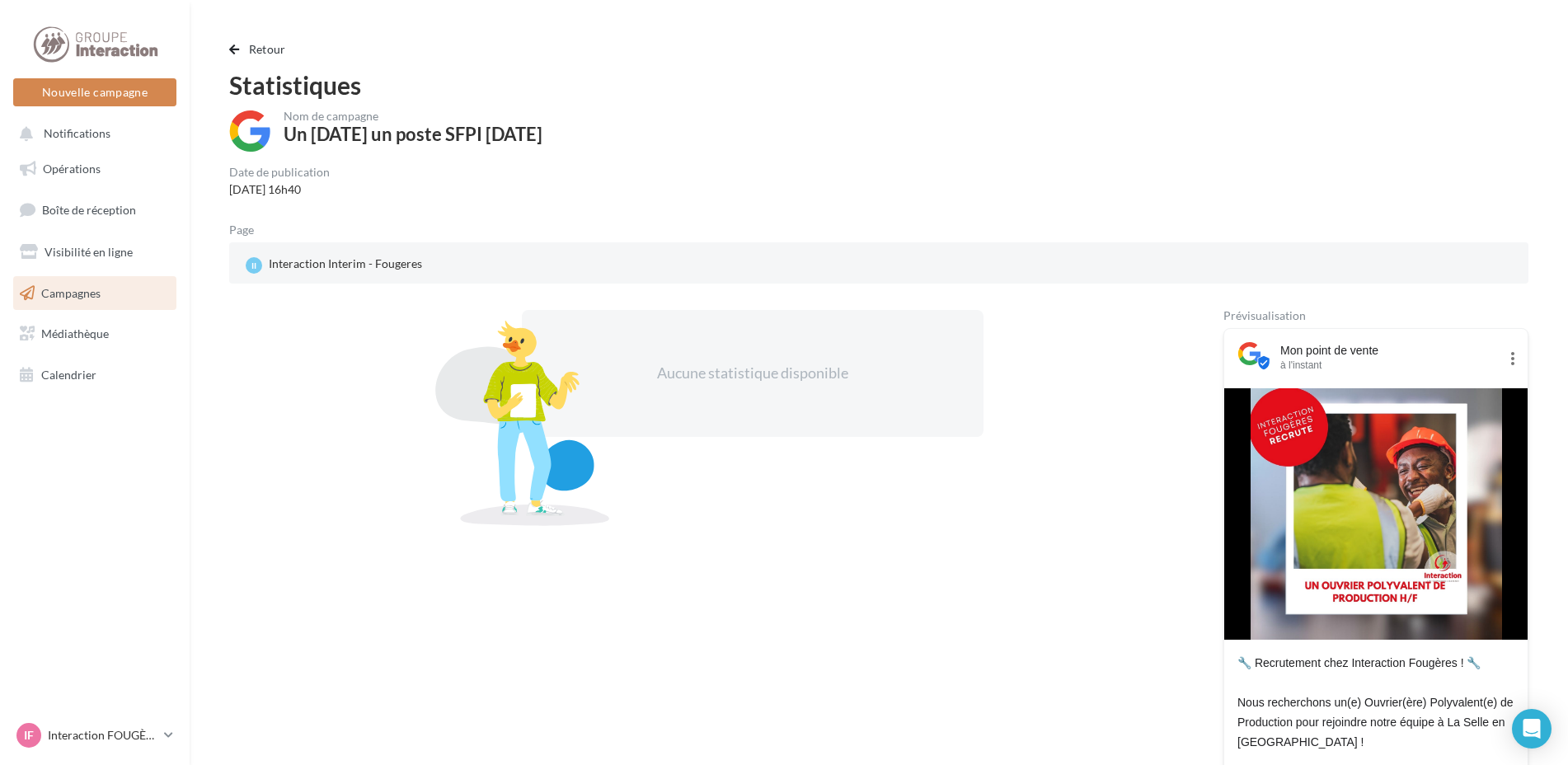
click at [1509, 353] on icon at bounding box center [1512, 358] width 20 height 20
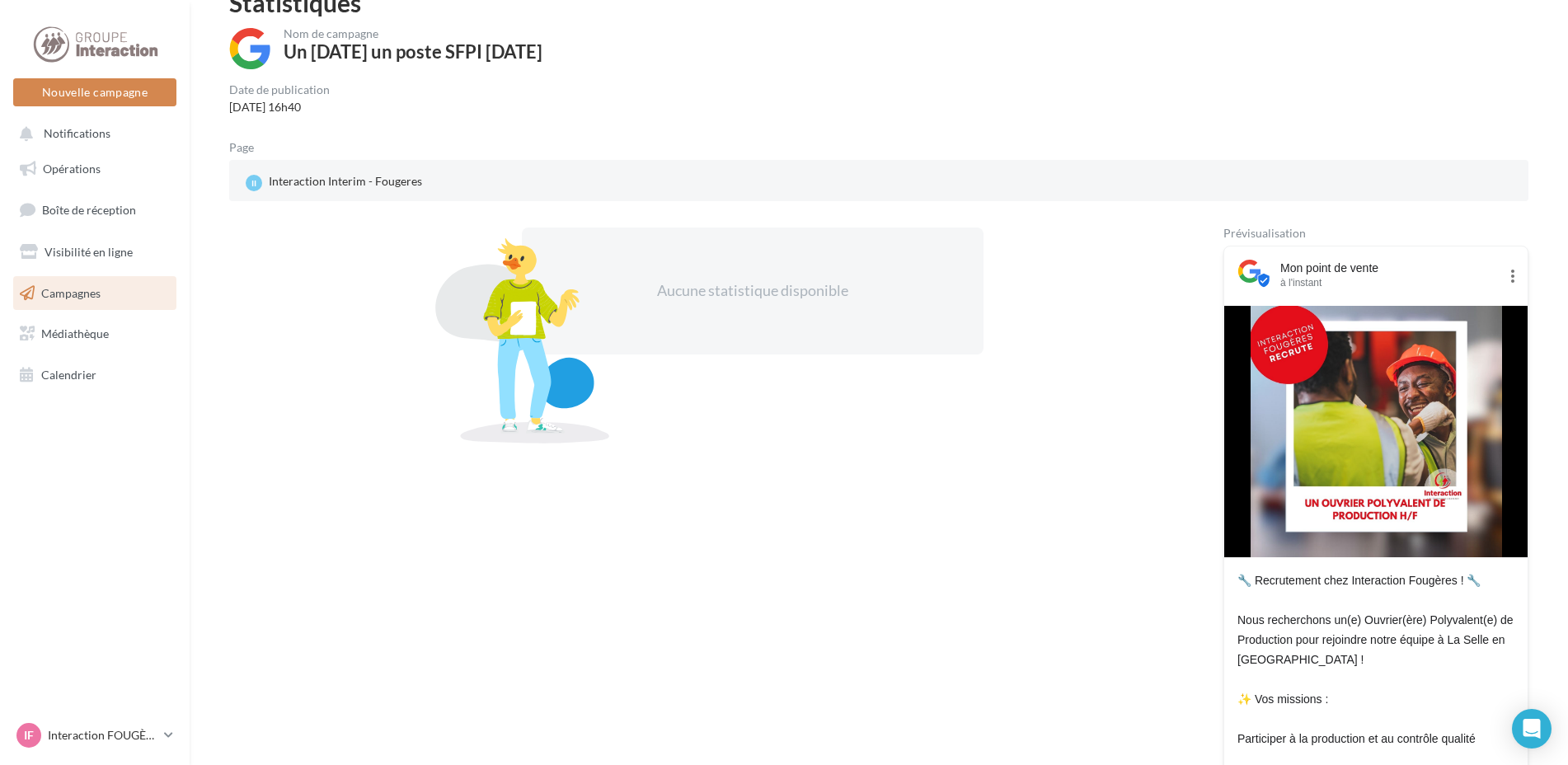
click at [1513, 279] on icon at bounding box center [1512, 275] width 20 height 20
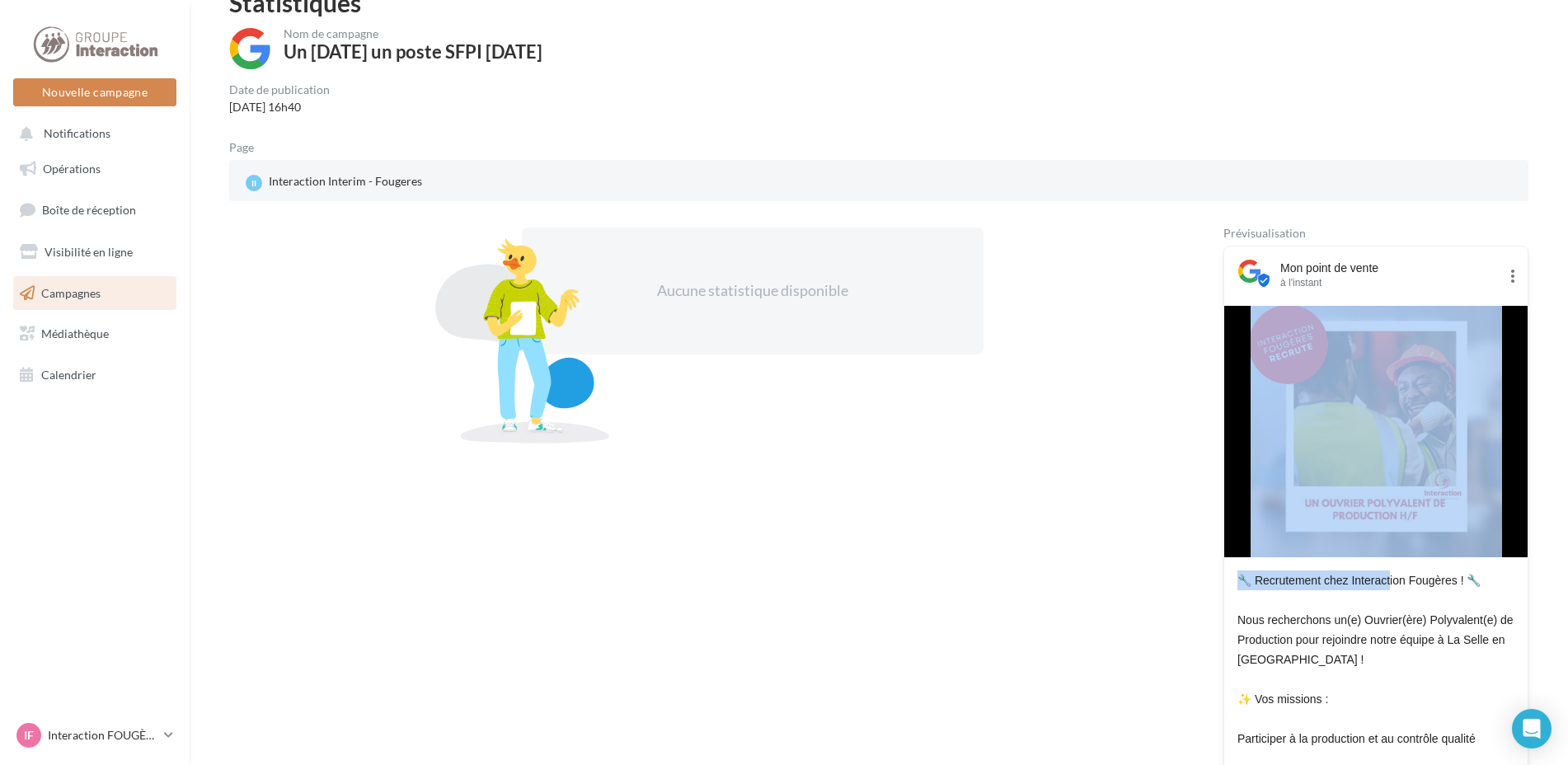
click at [1513, 279] on icon at bounding box center [1512, 275] width 20 height 20
drag, startPoint x: 1513, startPoint y: 279, endPoint x: 1510, endPoint y: 269, distance: 10.4
click at [1510, 269] on icon at bounding box center [1512, 275] width 20 height 20
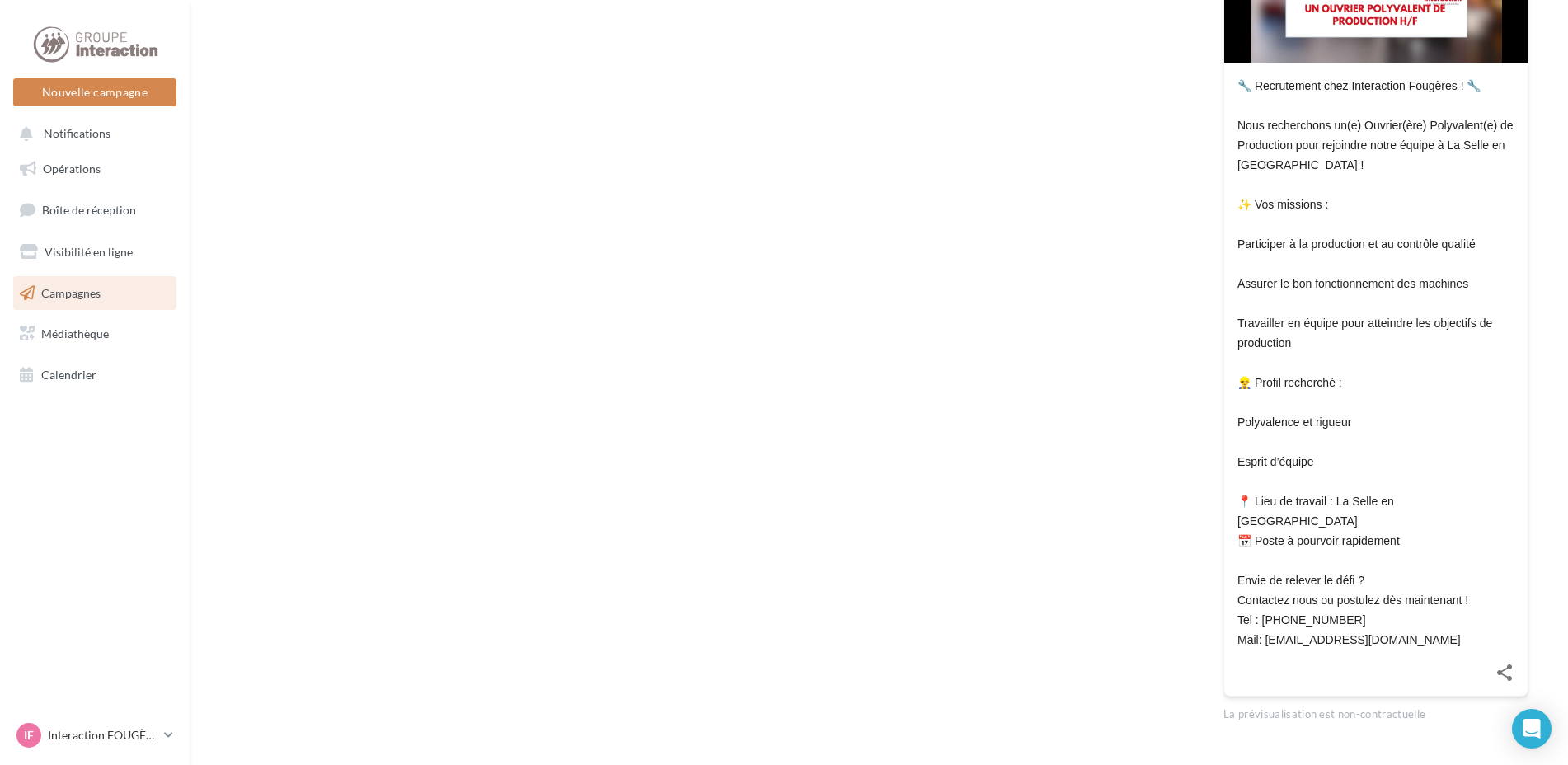
scroll to position [598, 0]
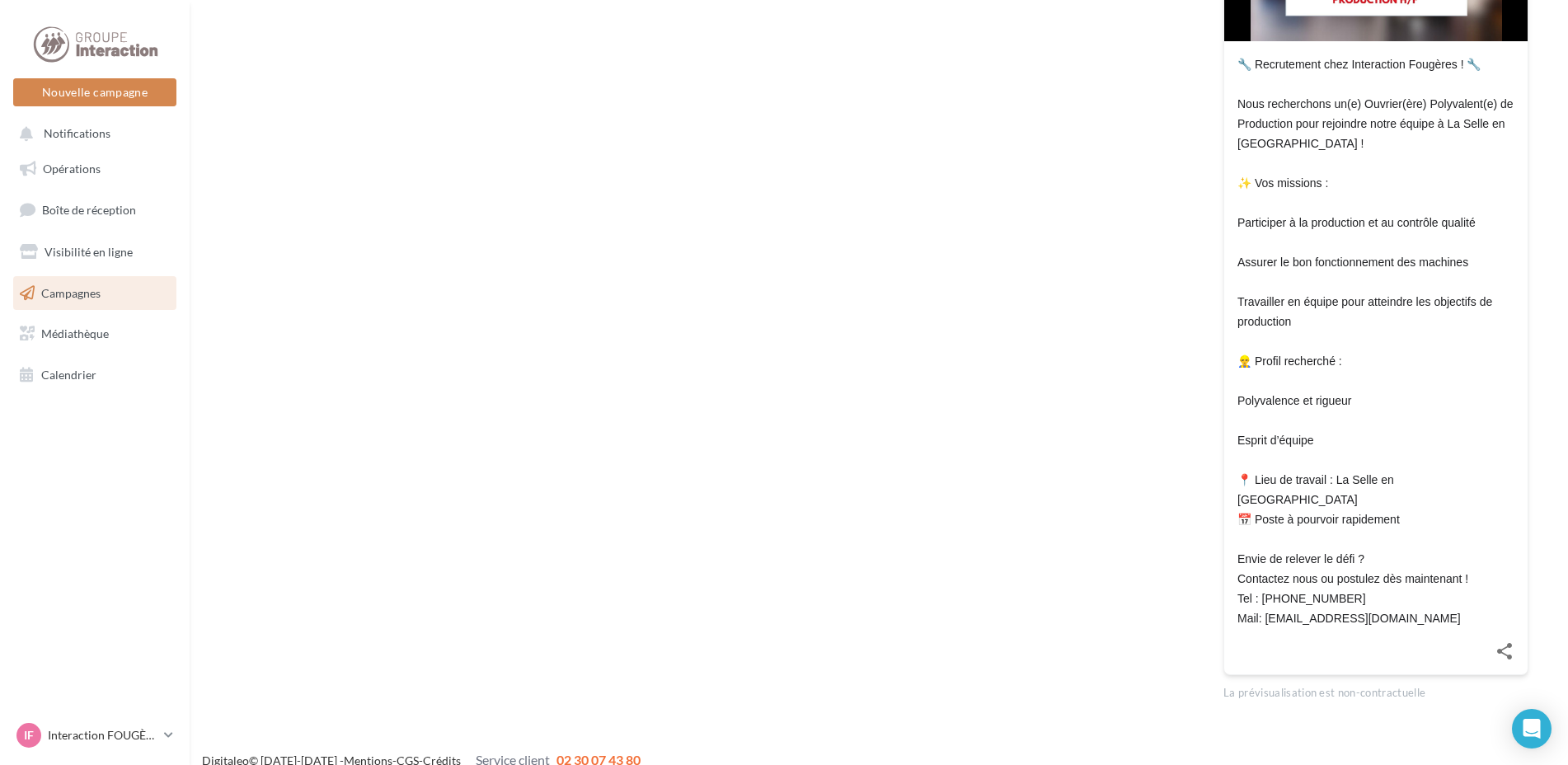
click at [1500, 641] on icon at bounding box center [1504, 651] width 20 height 20
click at [1500, 643] on icon at bounding box center [1503, 651] width 15 height 16
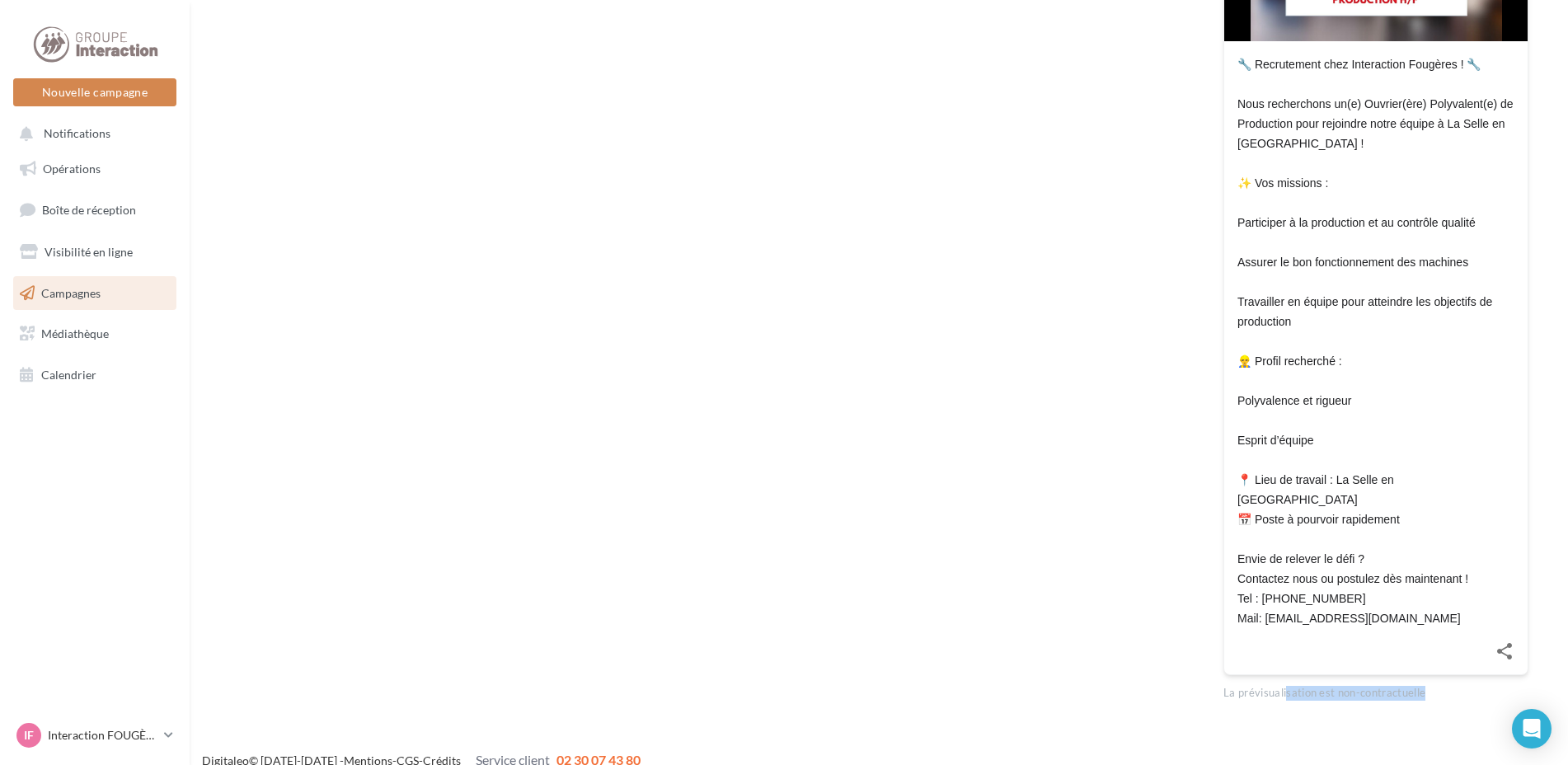
click at [1500, 643] on icon at bounding box center [1503, 651] width 15 height 16
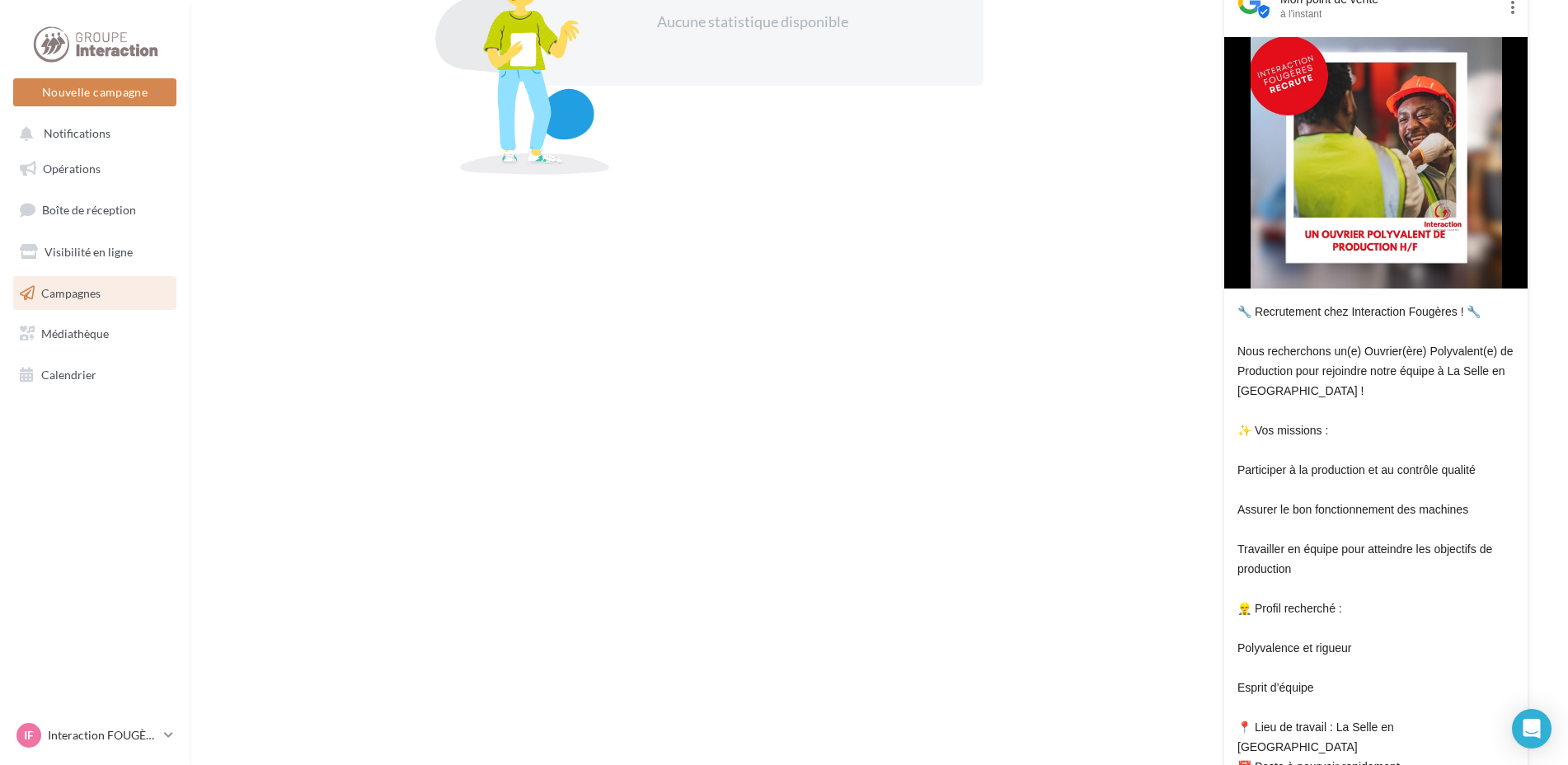
click at [1057, 523] on div "Aucune statistique disponible" at bounding box center [700, 453] width 941 height 988
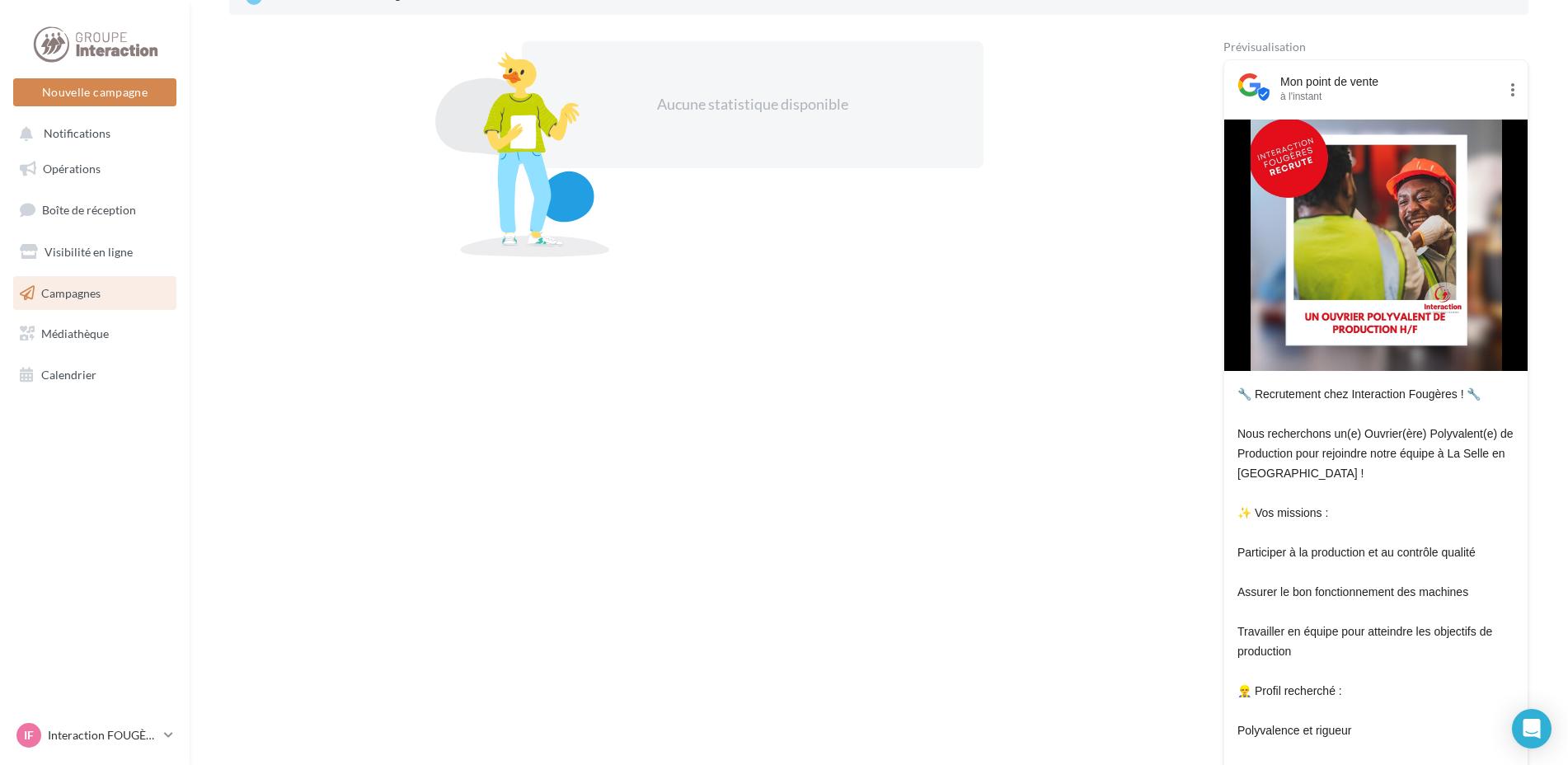
scroll to position [0, 0]
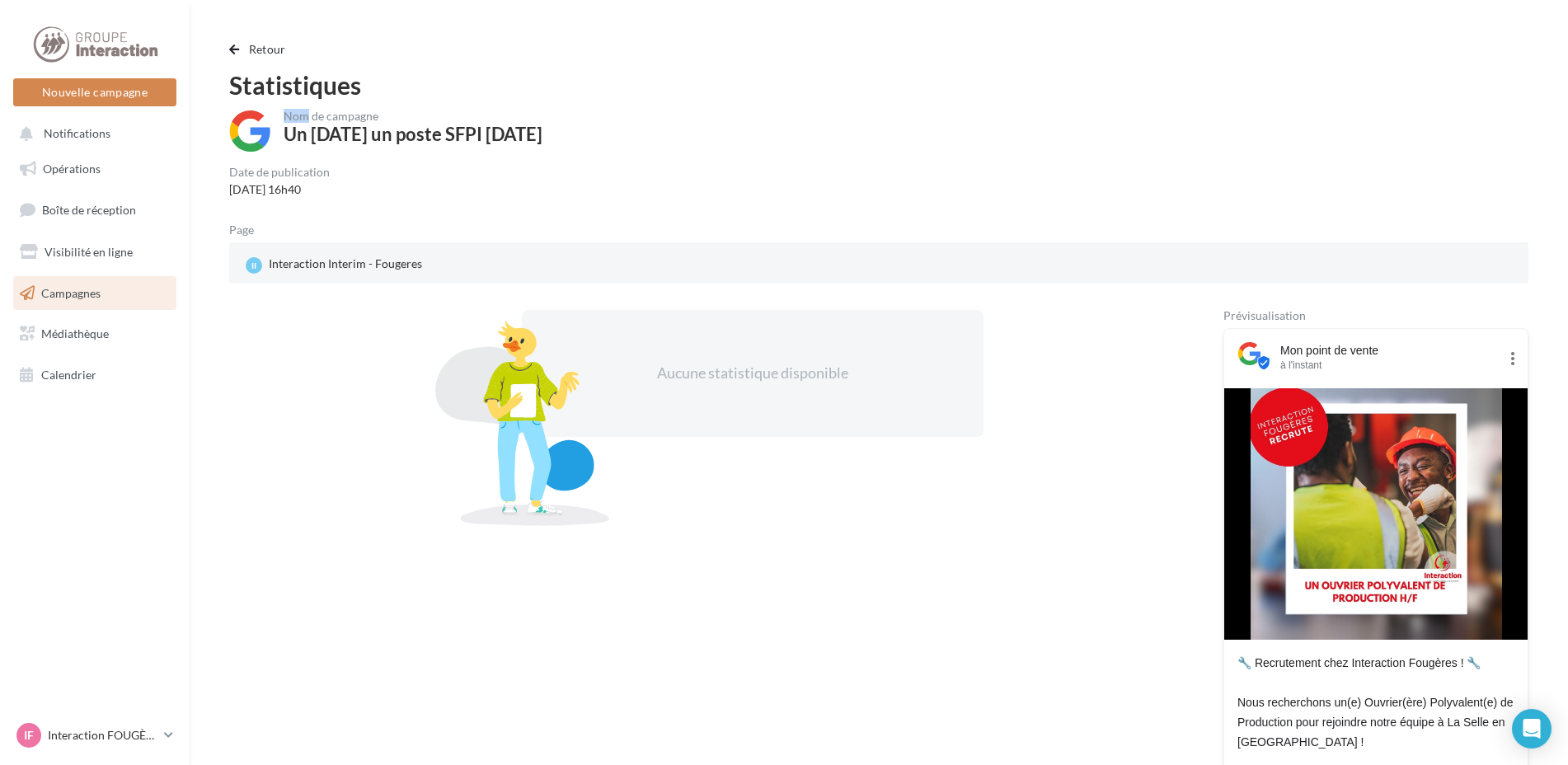
drag, startPoint x: 305, startPoint y: 115, endPoint x: 258, endPoint y: 116, distance: 47.0
click at [258, 116] on div "Nom de campagne Un mardi un poste SFPI 08/09/2025" at bounding box center [879, 131] width 1299 height 43
drag, startPoint x: 258, startPoint y: 116, endPoint x: 373, endPoint y: 145, distance: 118.6
click at [373, 145] on div "Nom de campagne Un mardi un poste SFPI 08/09/2025" at bounding box center [412, 131] width 258 height 43
click at [87, 332] on span "Médiathèque" at bounding box center [74, 333] width 67 height 14
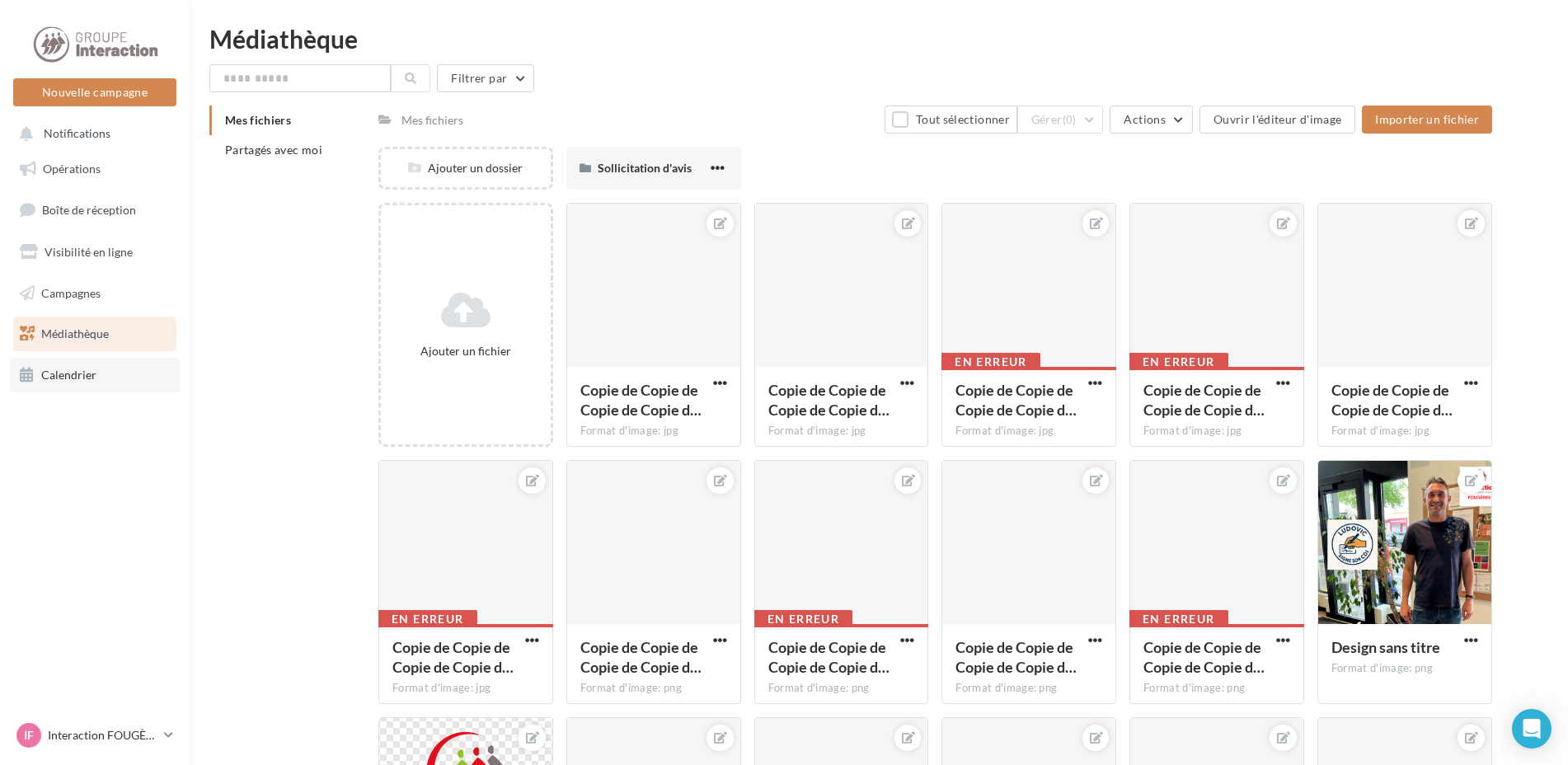
click at [67, 377] on span "Calendrier" at bounding box center [68, 374] width 55 height 14
